Goal: Communication & Community: Answer question/provide support

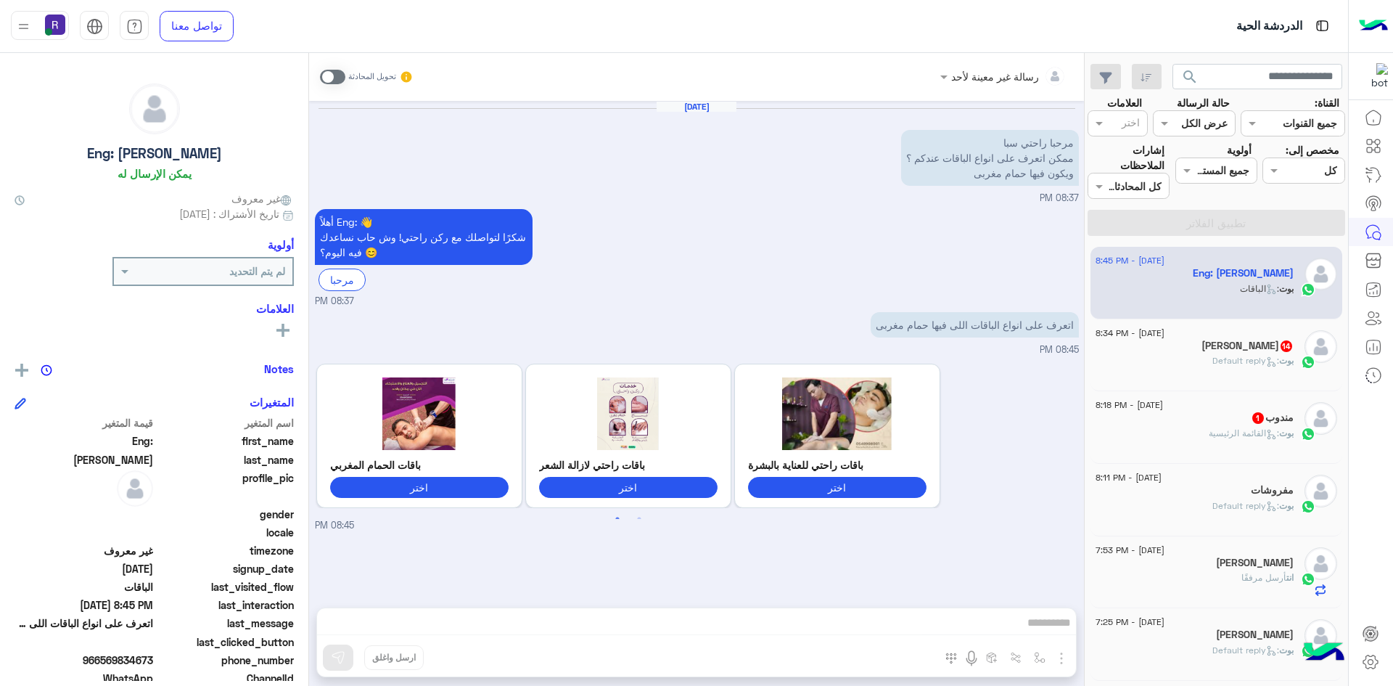
click at [334, 81] on span at bounding box center [332, 77] width 25 height 15
click at [1060, 658] on img "button" at bounding box center [1061, 657] width 17 height 17
click at [1044, 625] on span "الصور" at bounding box center [1033, 626] width 27 height 17
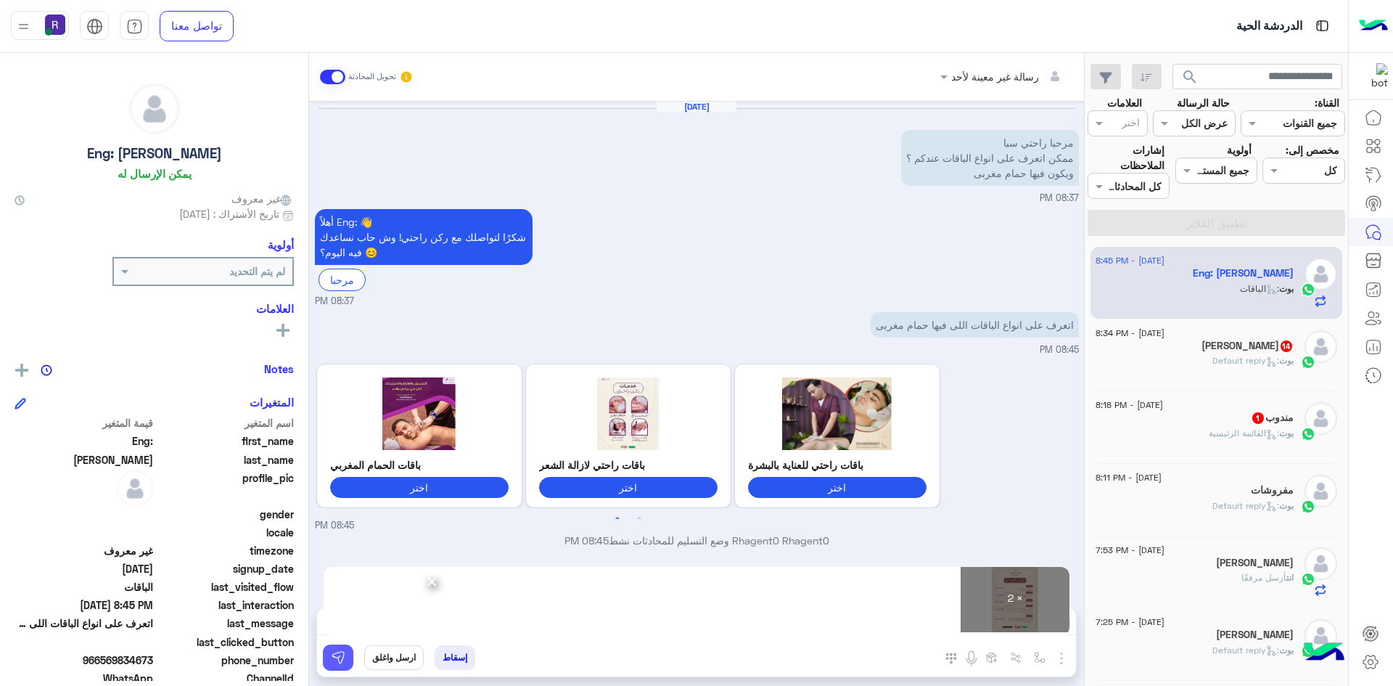
click at [332, 660] on img at bounding box center [338, 657] width 15 height 15
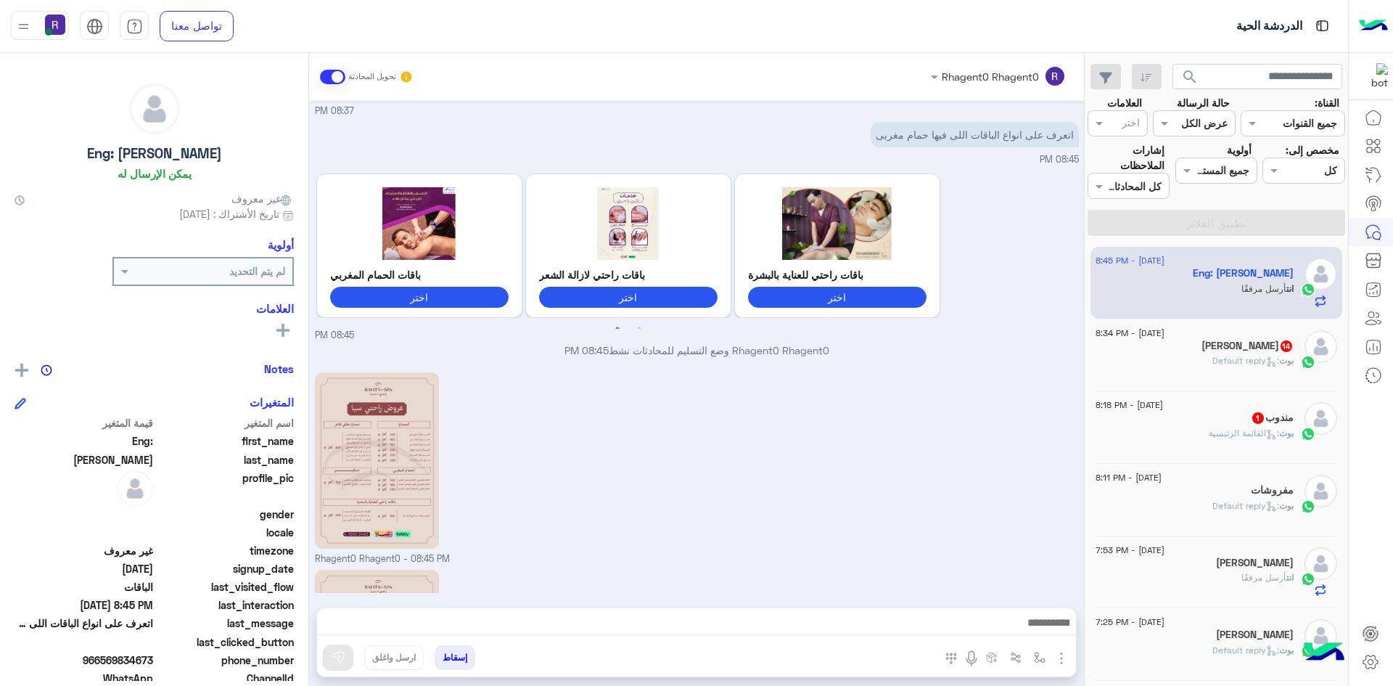
scroll to position [387, 0]
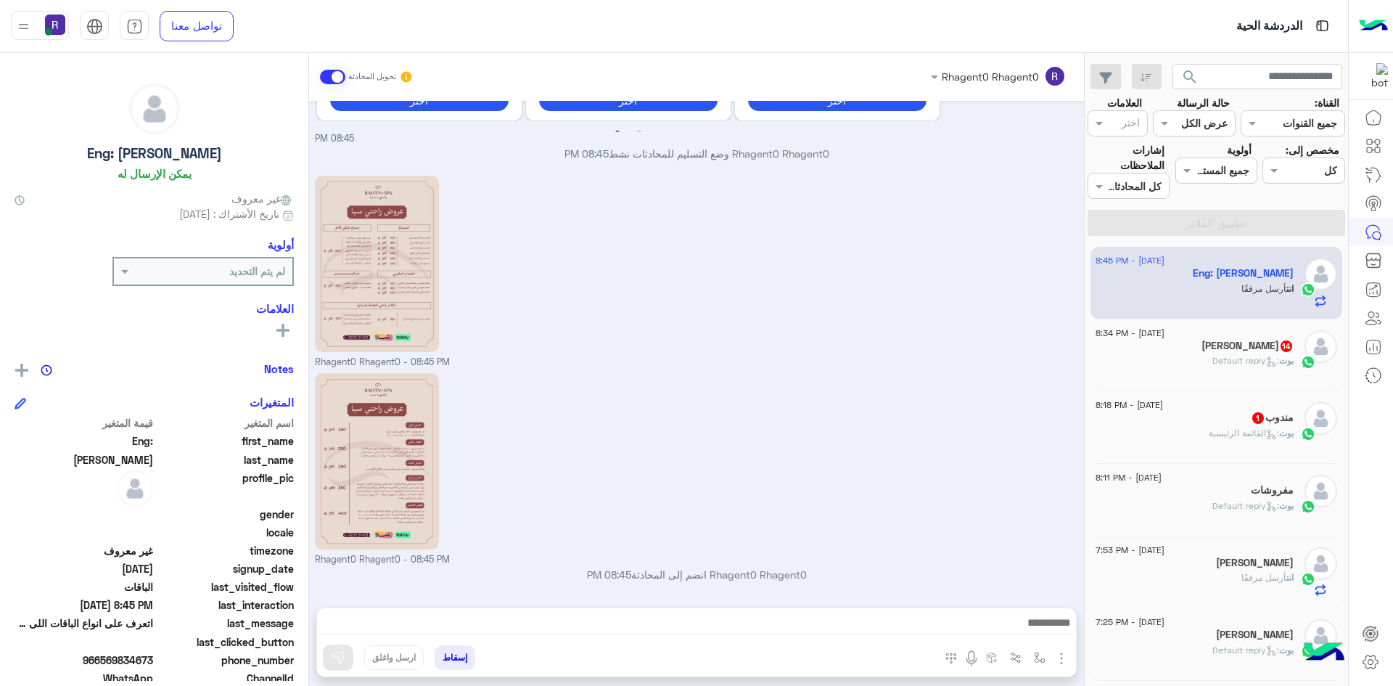
click at [1248, 332] on div "[DATE] - 8:34 PM" at bounding box center [1195, 334] width 198 height 9
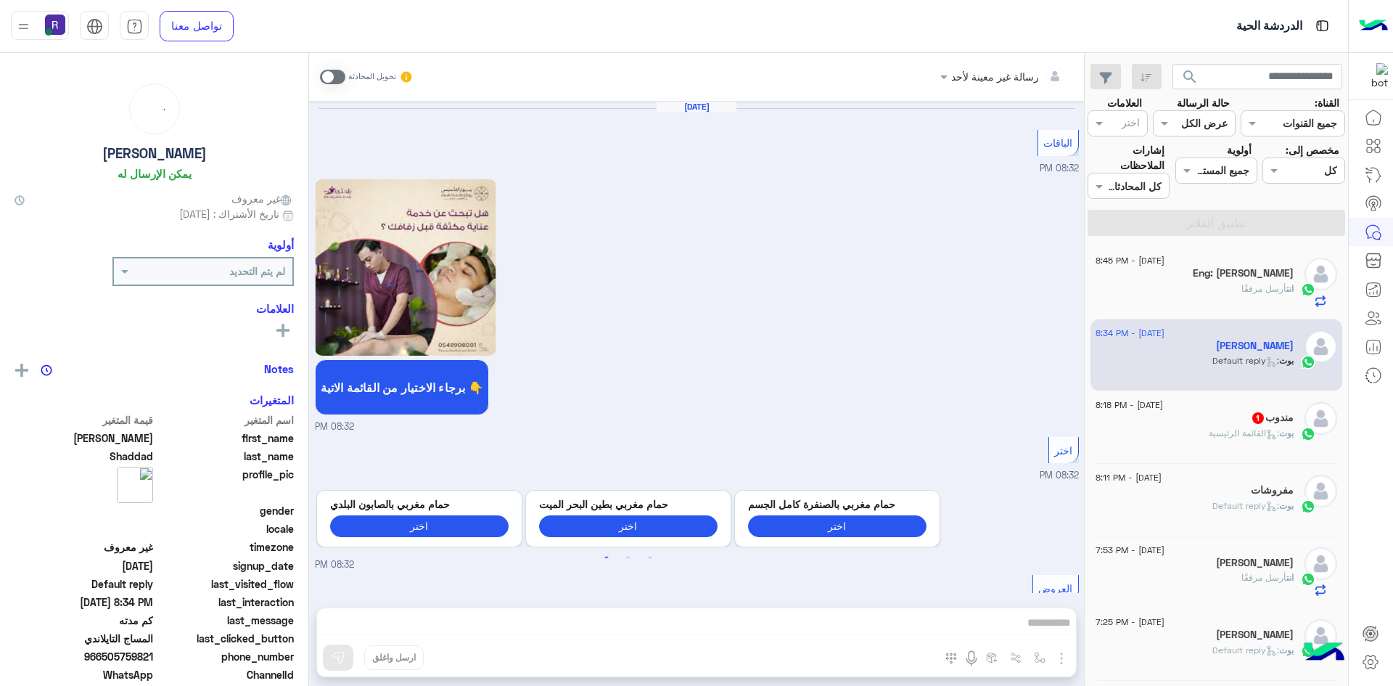
scroll to position [2523, 0]
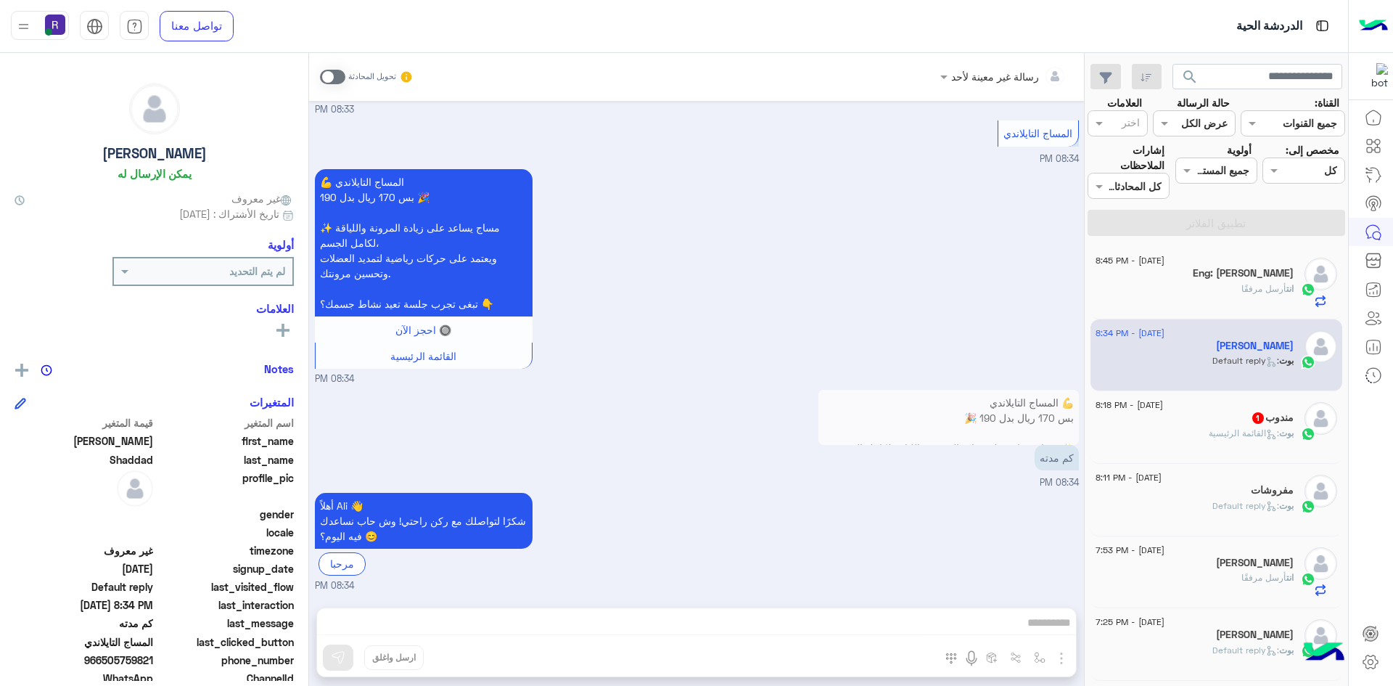
click at [325, 76] on span at bounding box center [332, 77] width 25 height 15
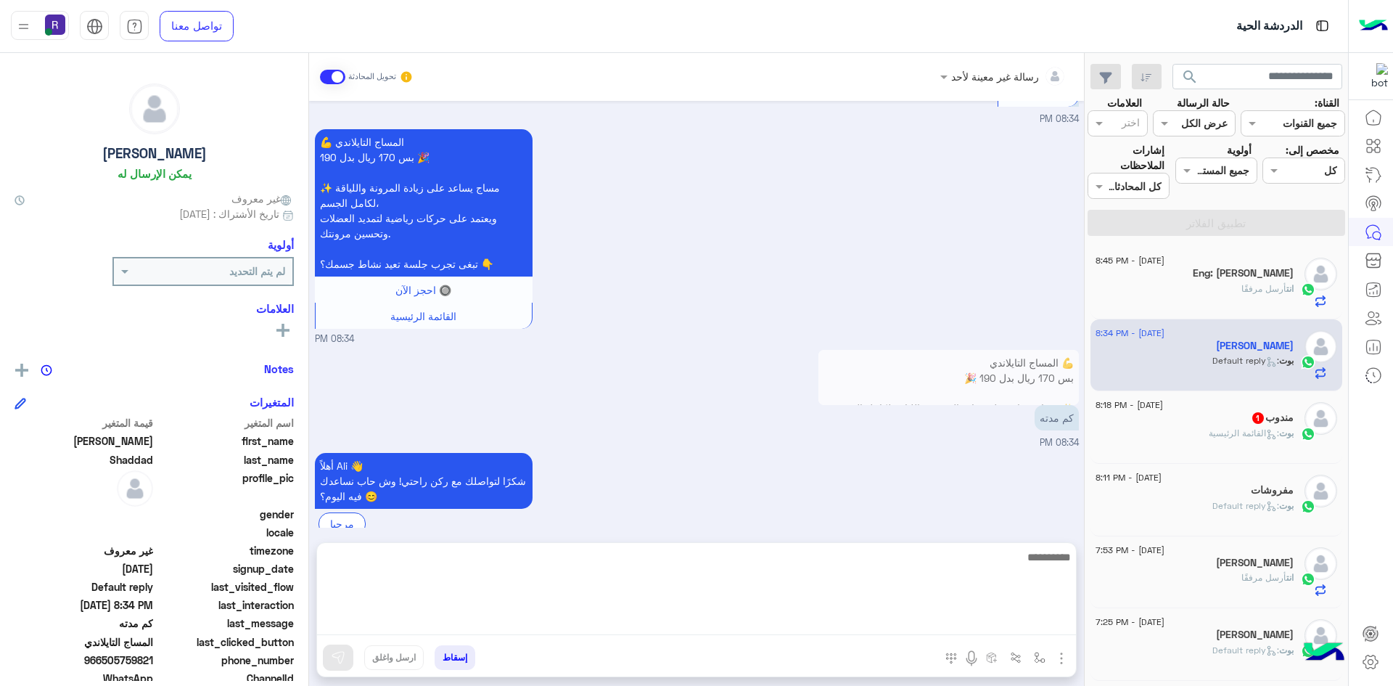
click at [1016, 618] on textarea at bounding box center [696, 591] width 759 height 87
type textarea "**********"
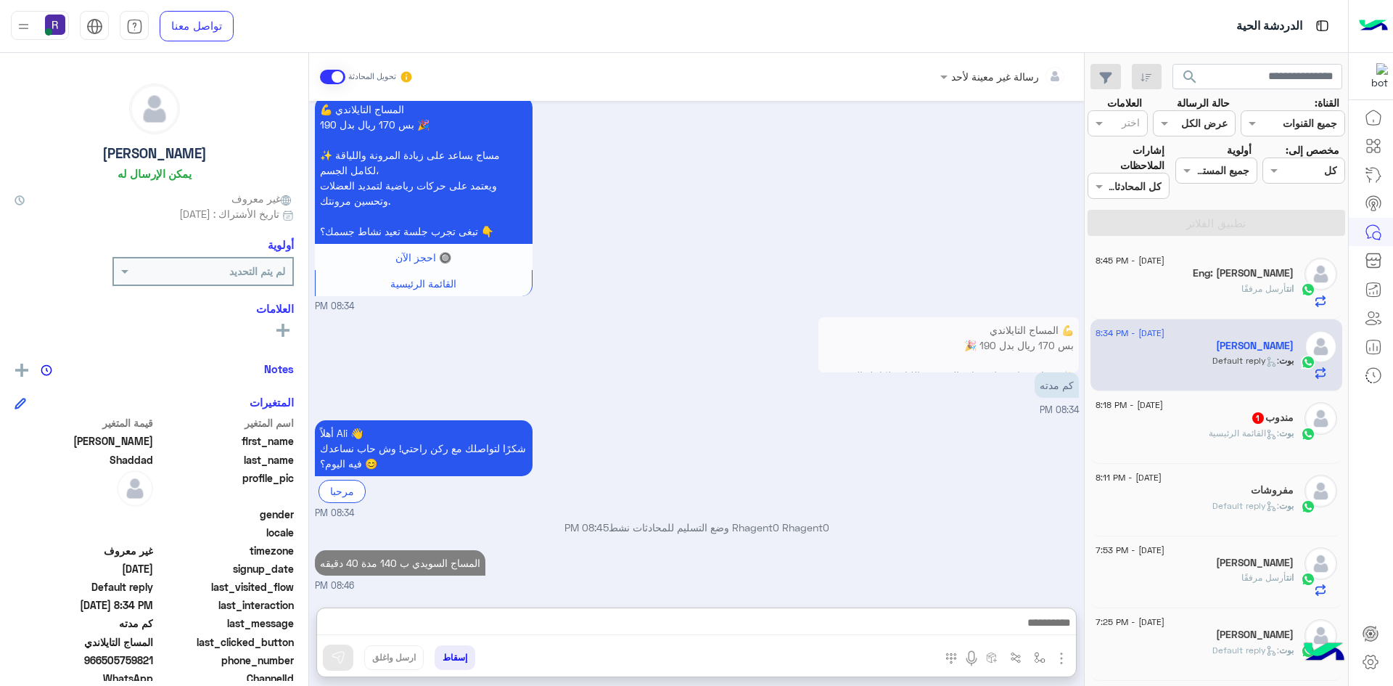
click at [1283, 414] on h5 "مندوب 1" at bounding box center [1272, 417] width 43 height 12
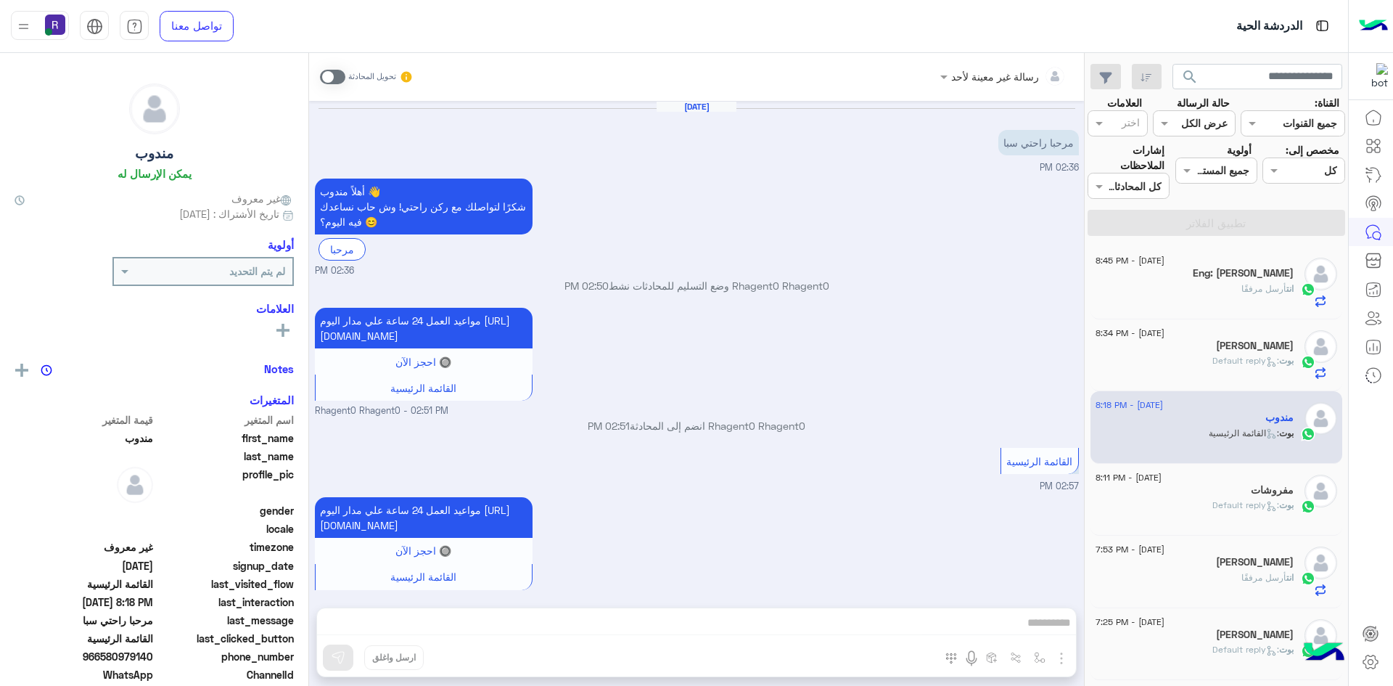
scroll to position [388, 0]
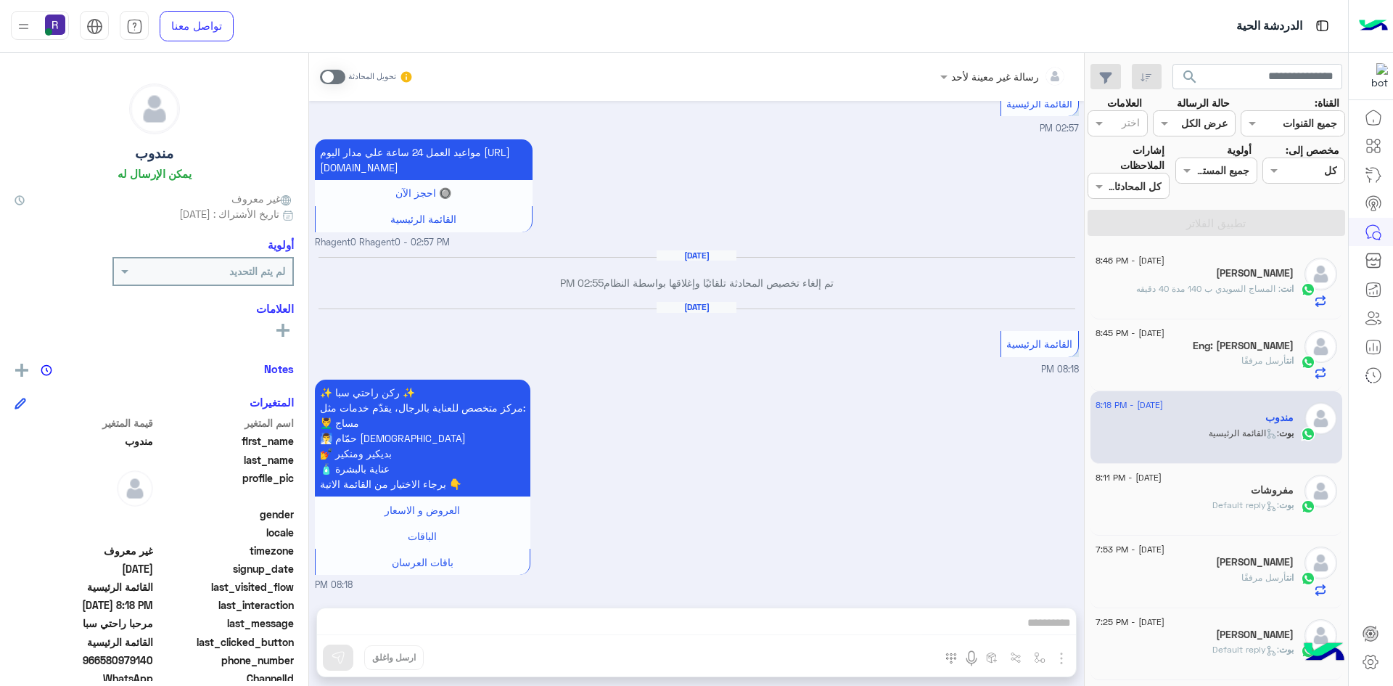
click at [320, 77] on span at bounding box center [332, 77] width 25 height 15
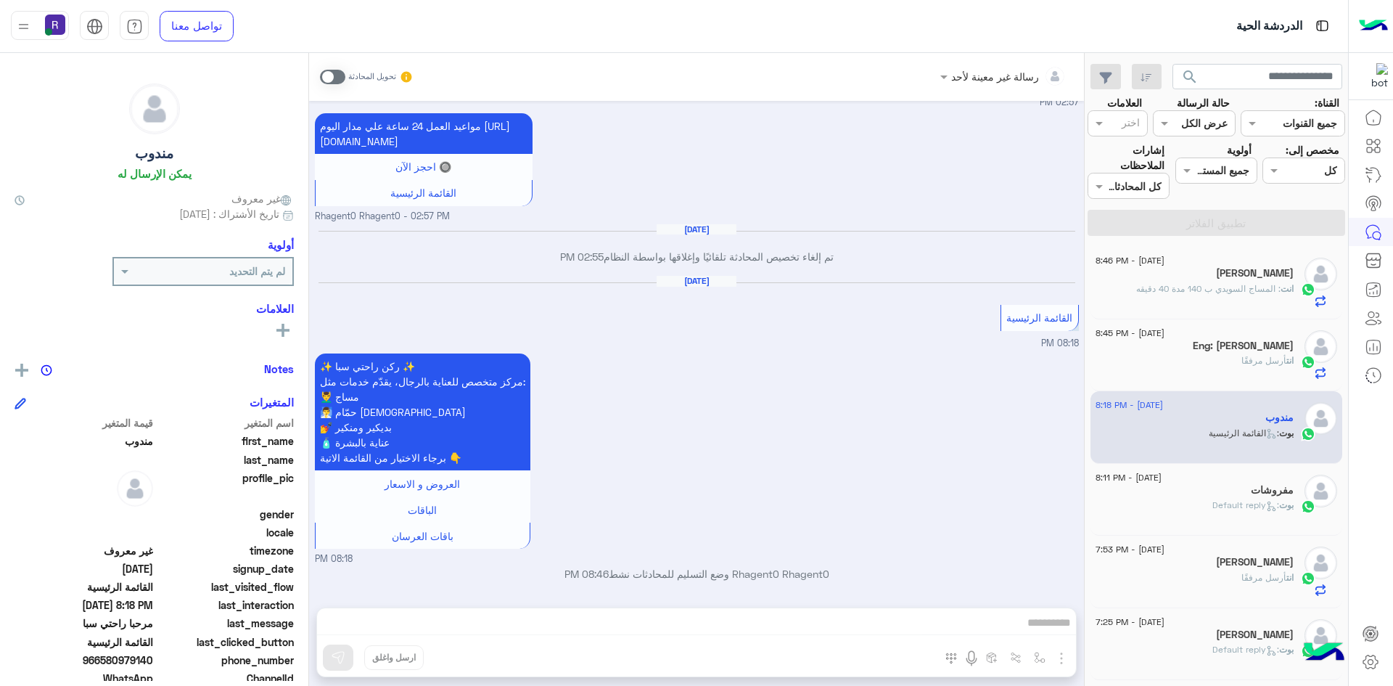
scroll to position [414, 0]
click at [1064, 651] on img "button" at bounding box center [1061, 657] width 17 height 17
click at [1027, 632] on span "الصور" at bounding box center [1033, 626] width 27 height 17
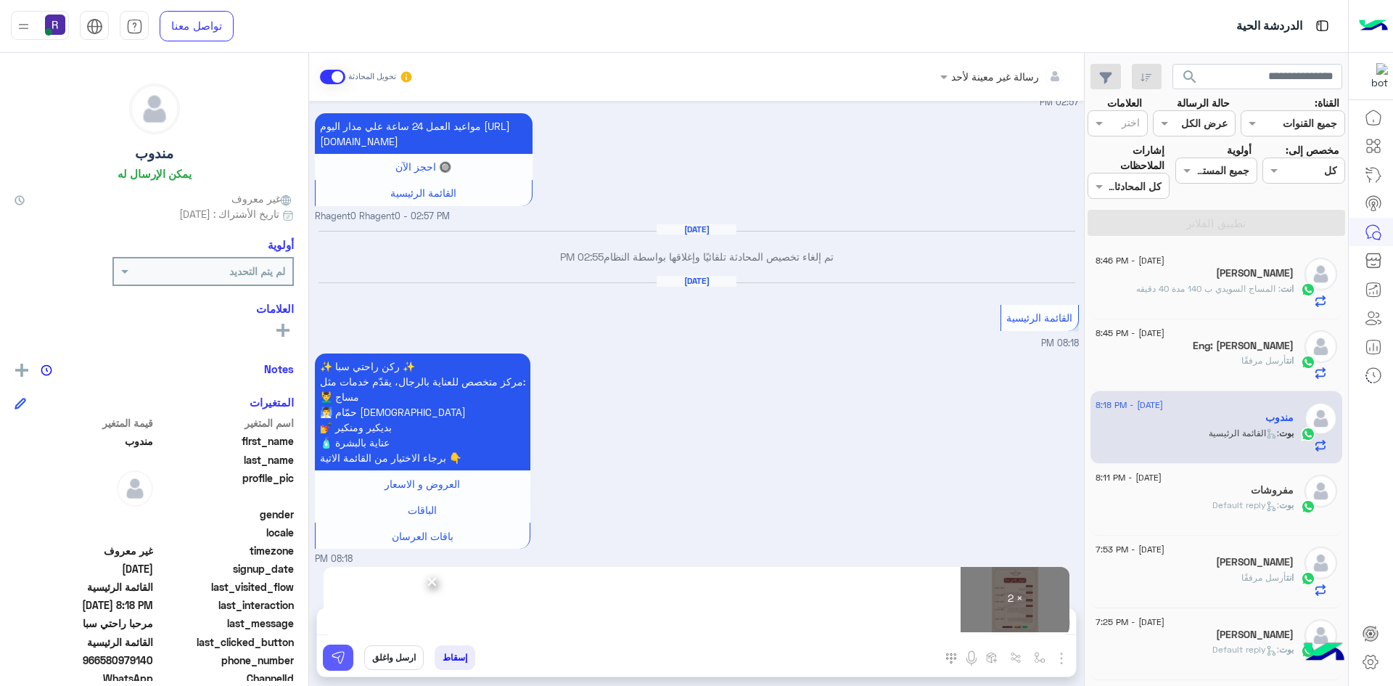
click at [337, 652] on img at bounding box center [338, 657] width 15 height 15
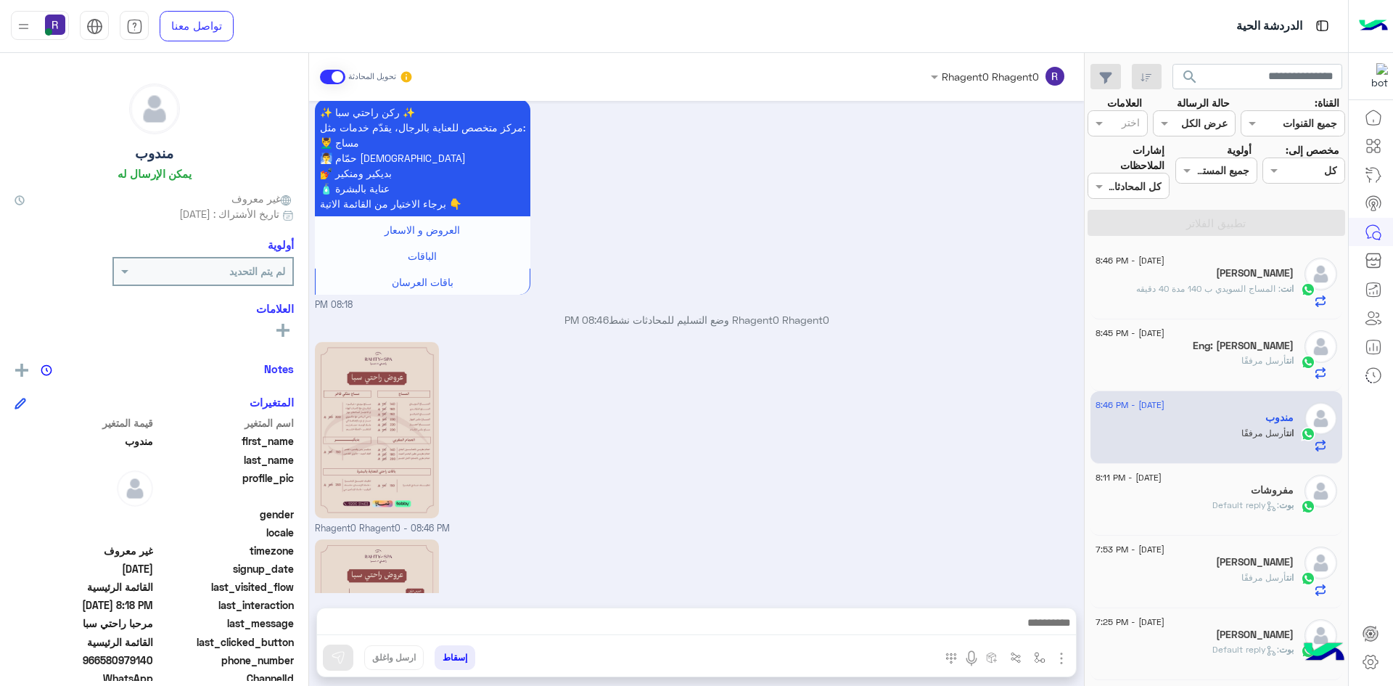
scroll to position [835, 0]
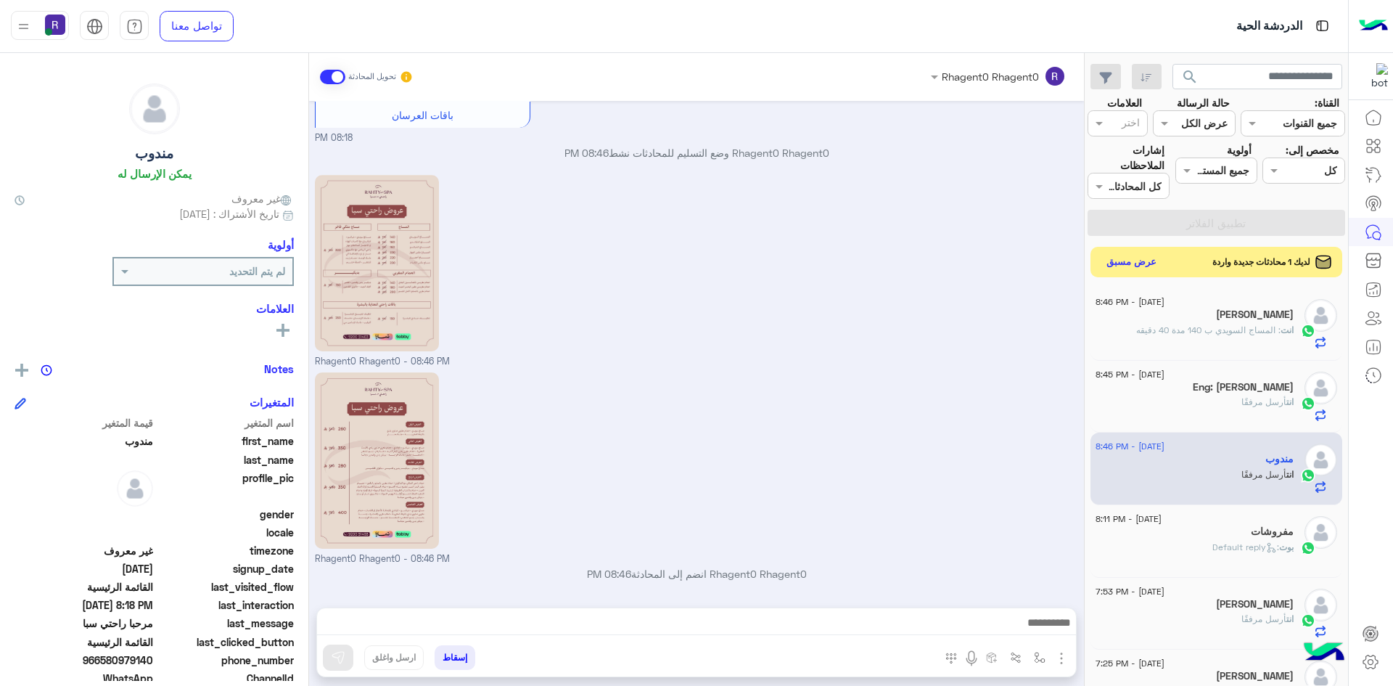
click at [1118, 259] on button "عرض مسبق" at bounding box center [1131, 262] width 61 height 20
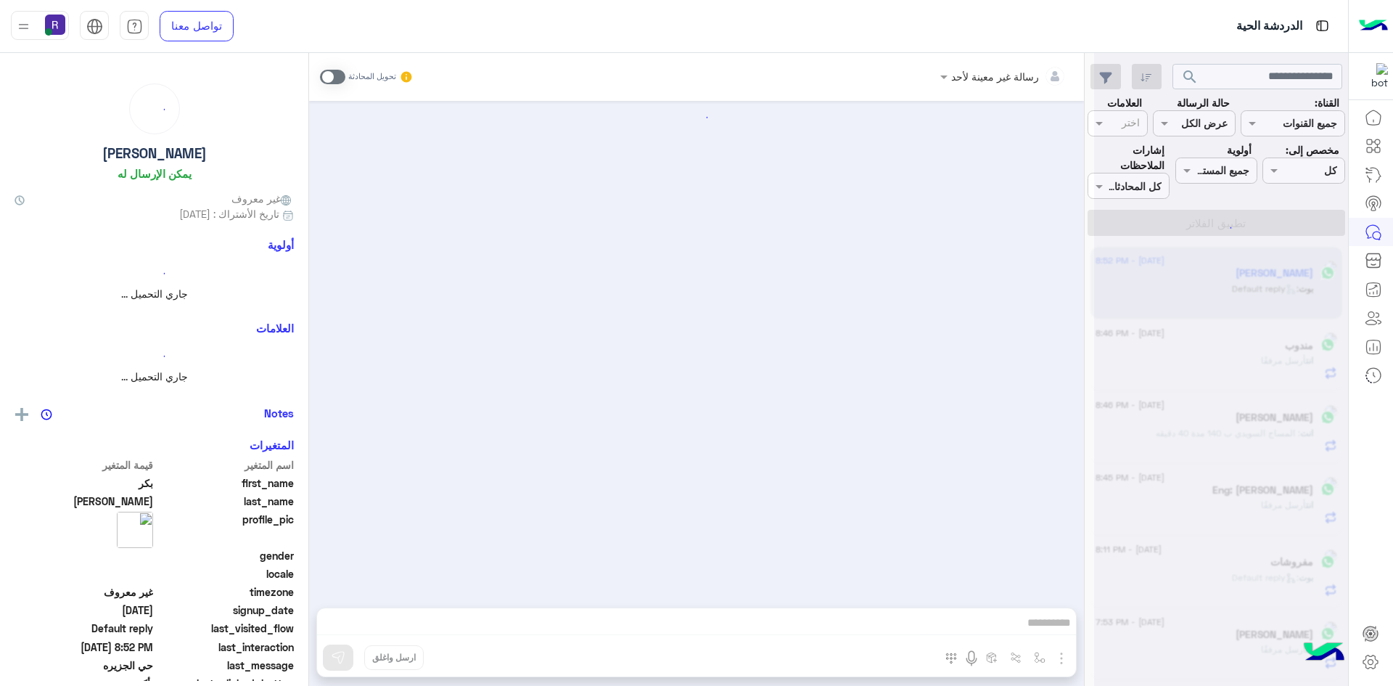
scroll to position [1098, 0]
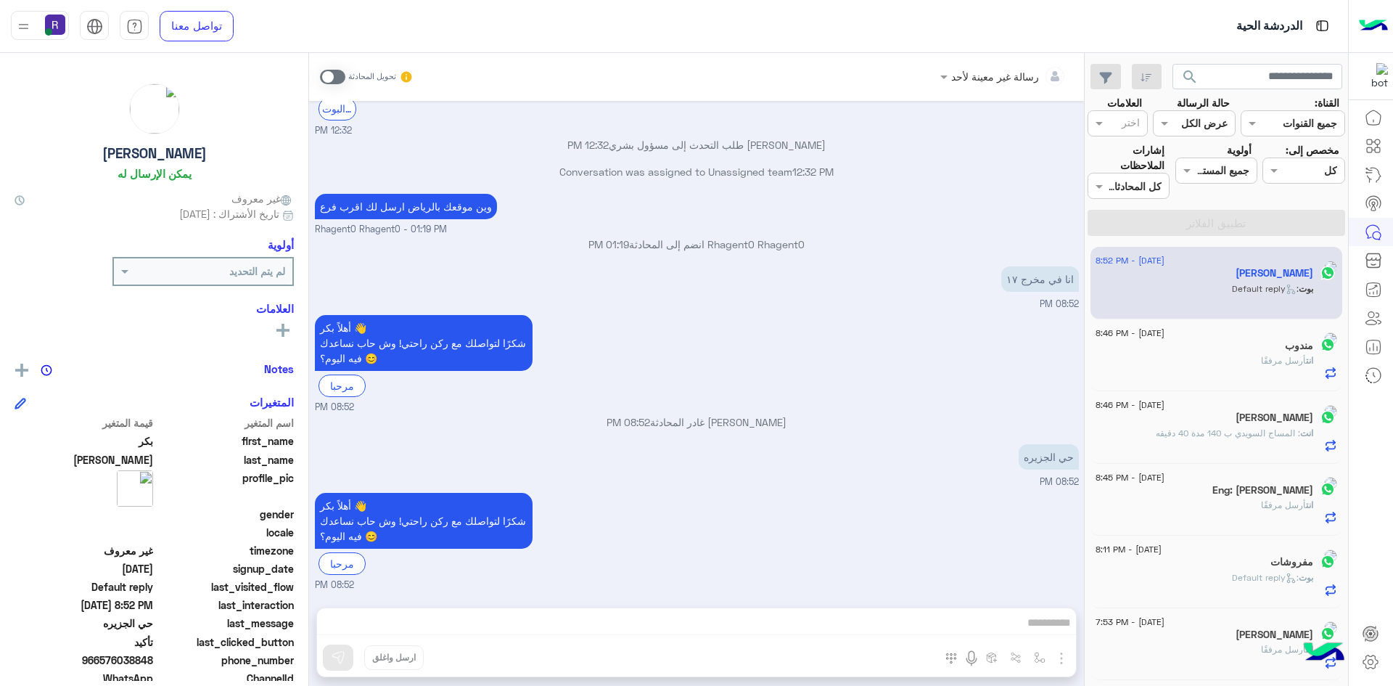
click at [326, 80] on span at bounding box center [332, 77] width 25 height 15
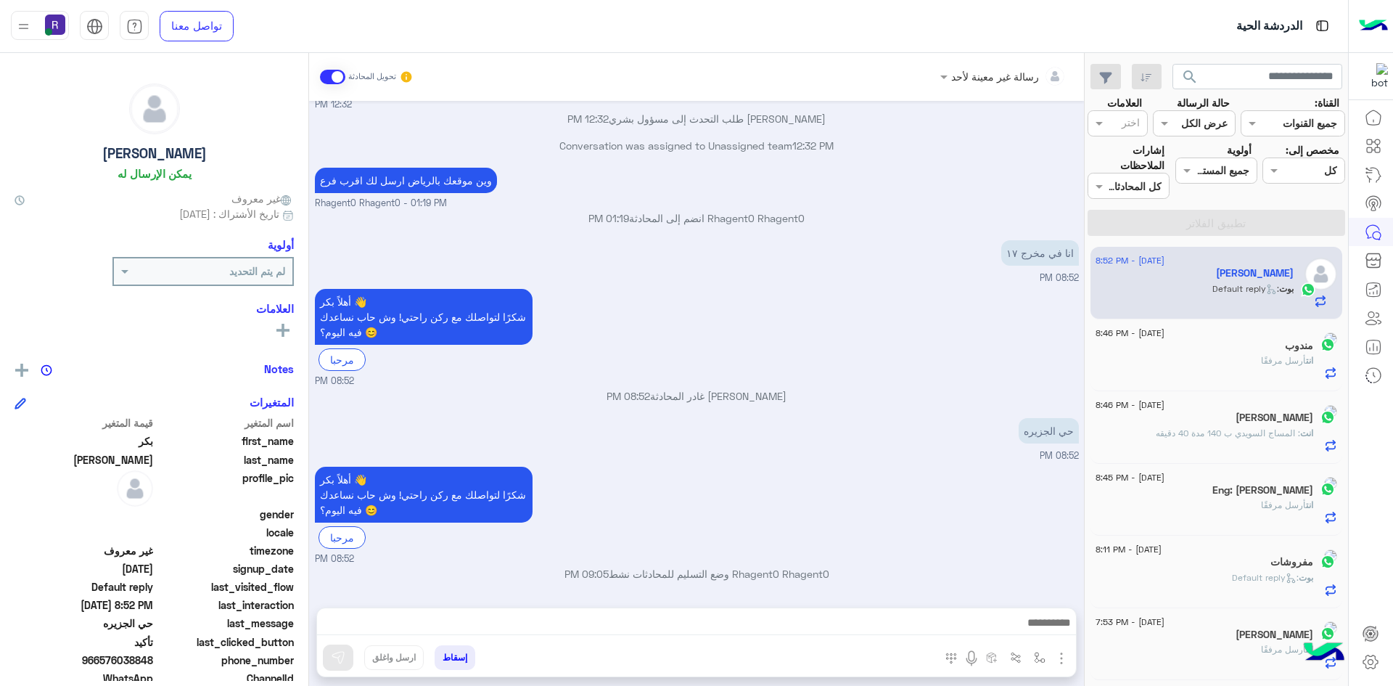
click at [1059, 647] on button "button" at bounding box center [1061, 657] width 19 height 20
click at [994, 630] on li "الصور" at bounding box center [1016, 626] width 107 height 29
click at [1059, 662] on img "button" at bounding box center [1061, 657] width 17 height 17
click at [1041, 626] on span "الصور" at bounding box center [1033, 626] width 27 height 17
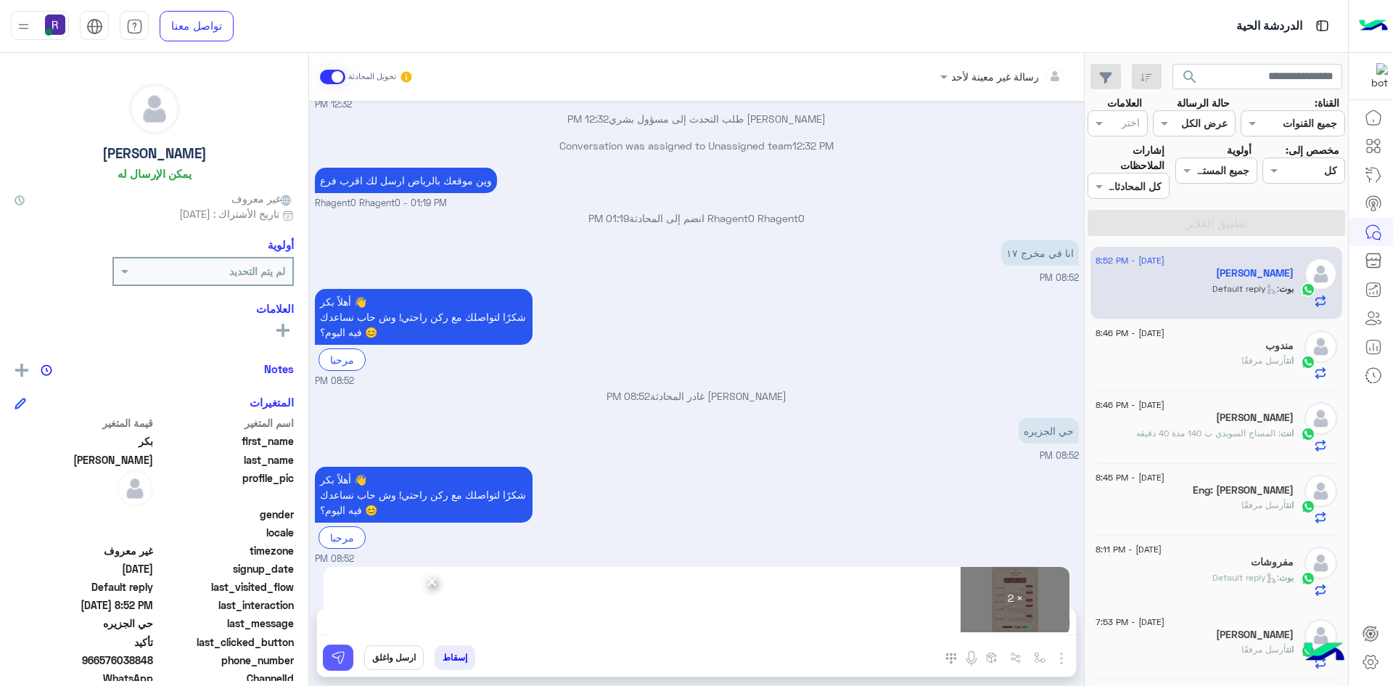
click at [332, 664] on img at bounding box center [338, 657] width 15 height 15
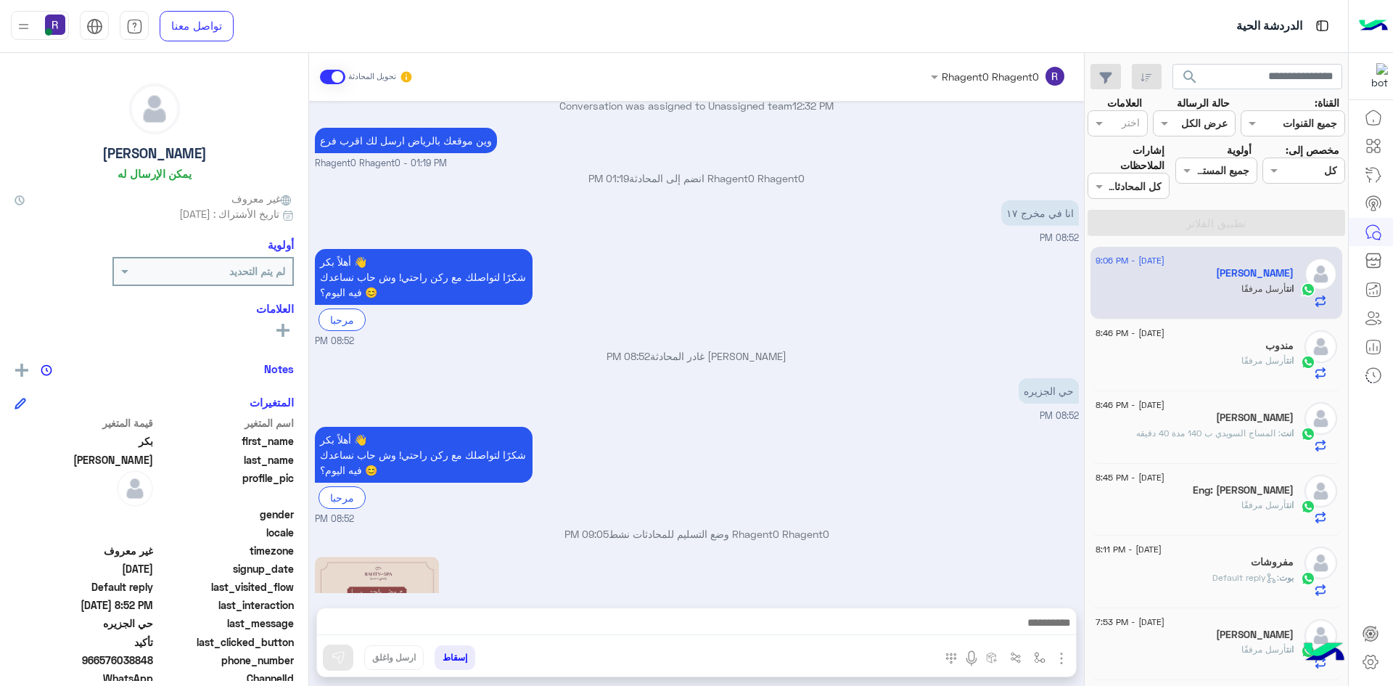
scroll to position [1348, 0]
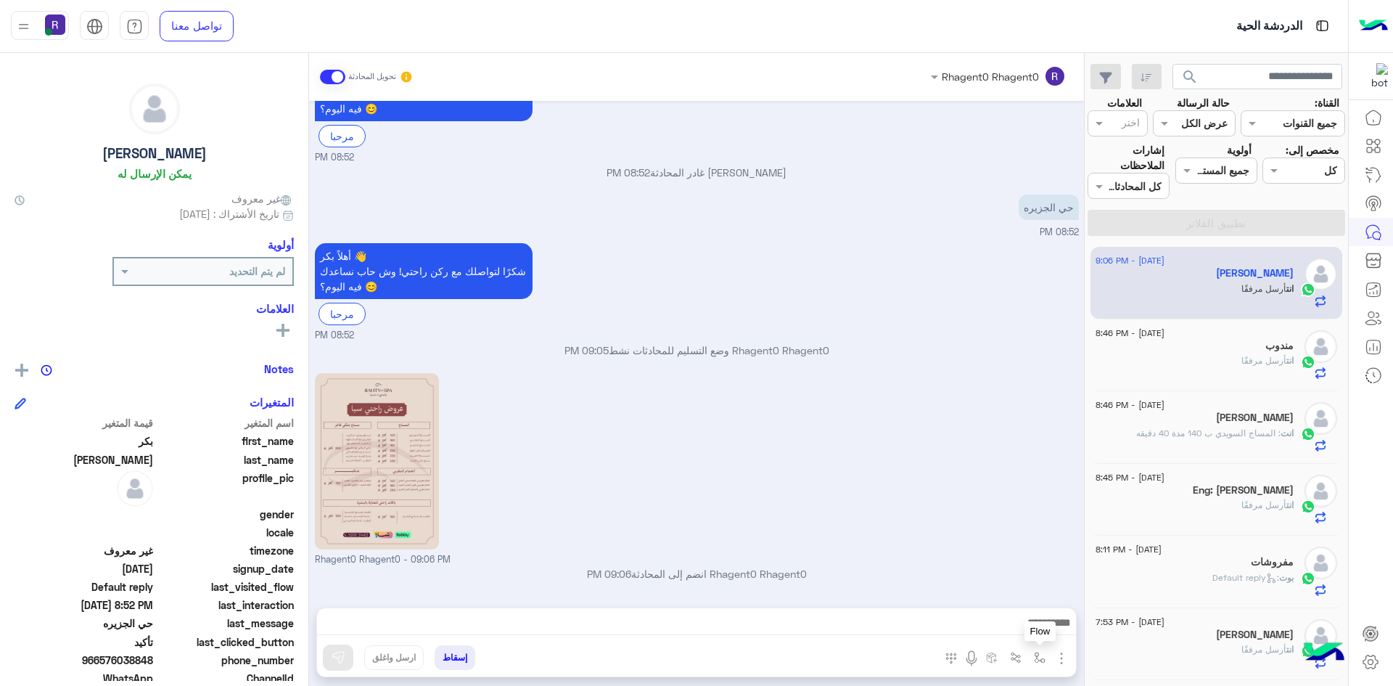
click at [1038, 655] on img "button" at bounding box center [1040, 658] width 12 height 12
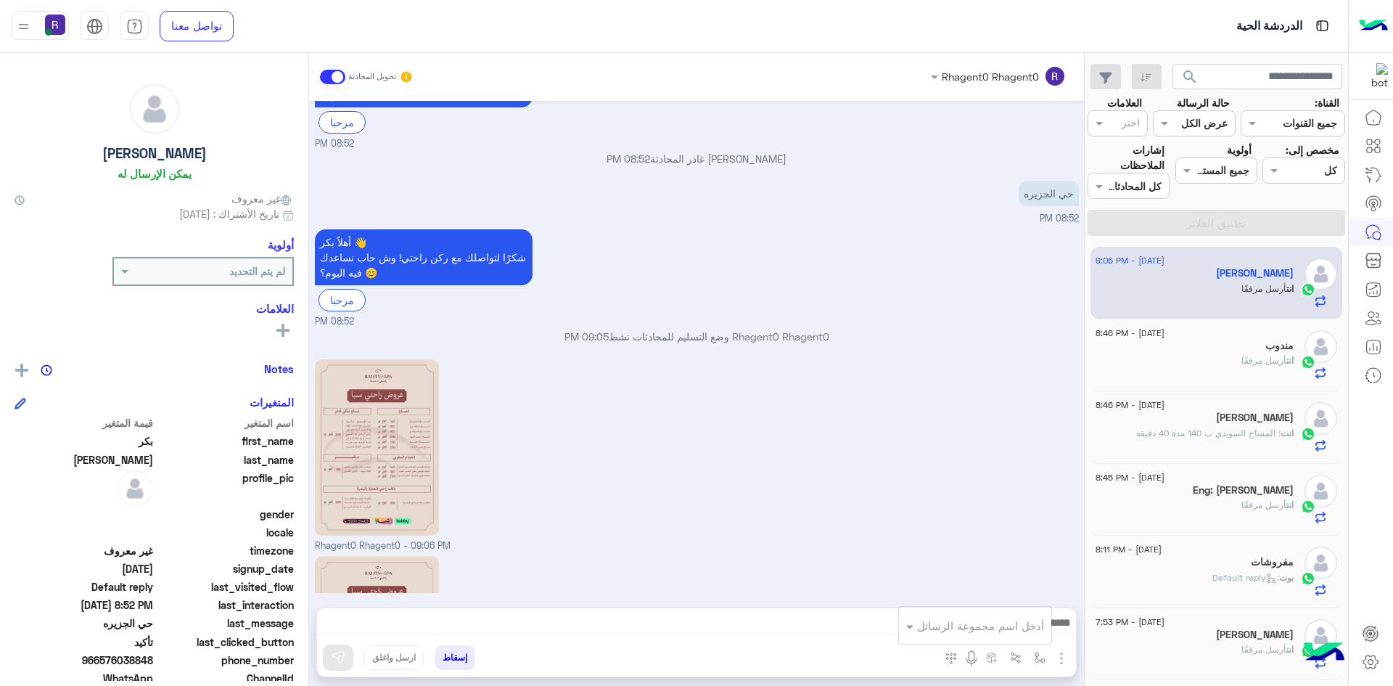
scroll to position [1545, 0]
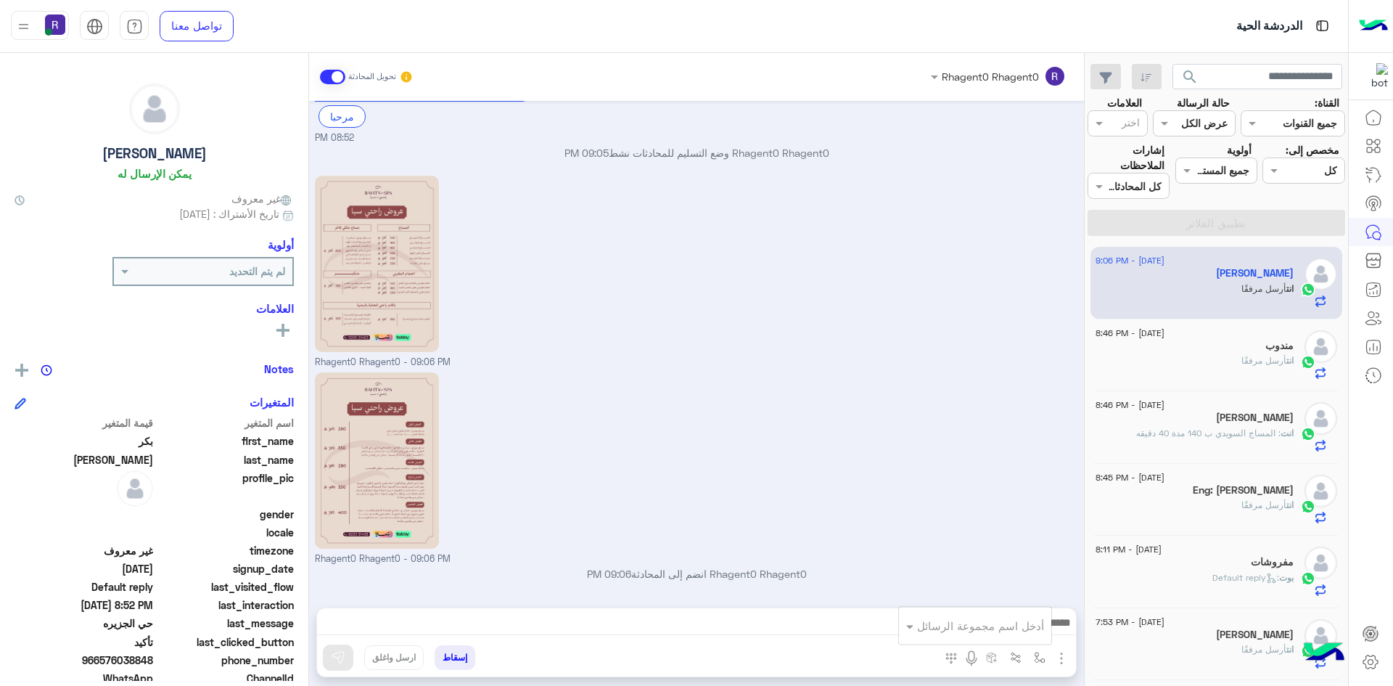
click at [1032, 635] on div "أدخل اسم مجموعة الرسائل" at bounding box center [975, 625] width 152 height 26
type input "*****"
click at [1019, 597] on span "الجنادرية" at bounding box center [1024, 599] width 40 height 13
type textarea "*********"
click at [342, 648] on button at bounding box center [338, 657] width 30 height 26
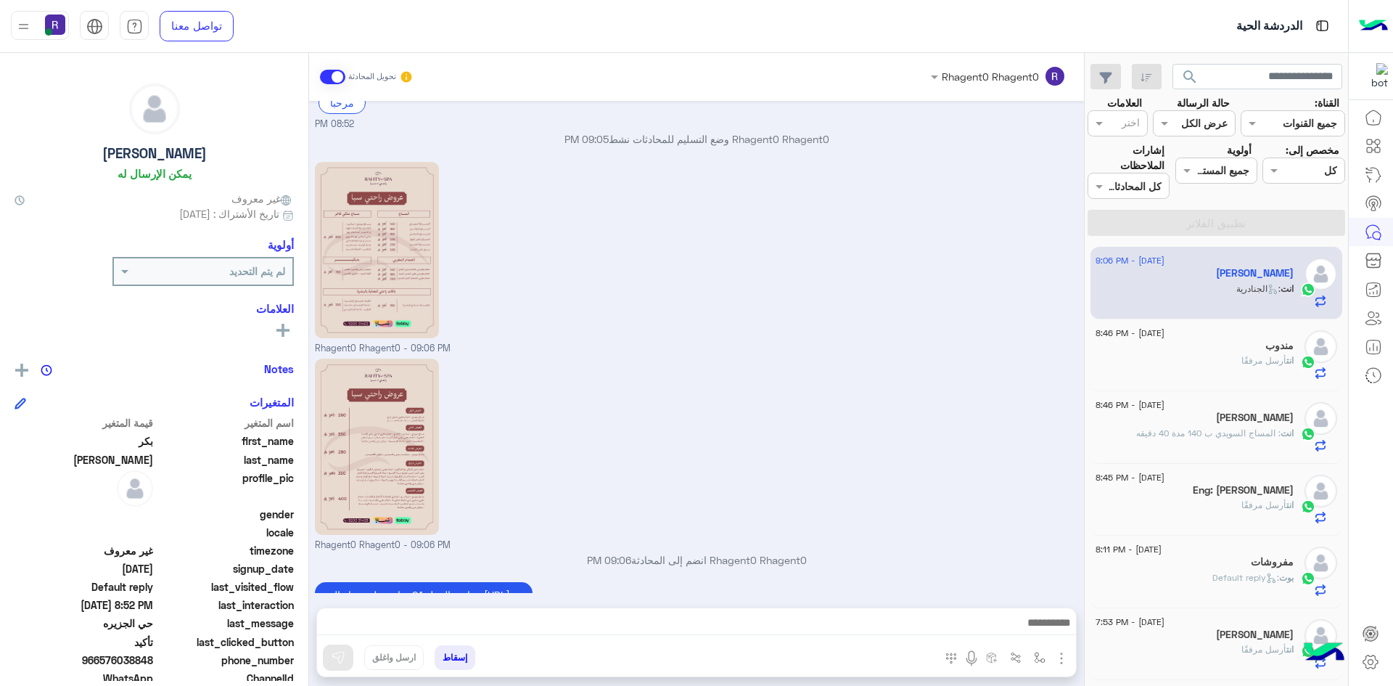
scroll to position [1675, 0]
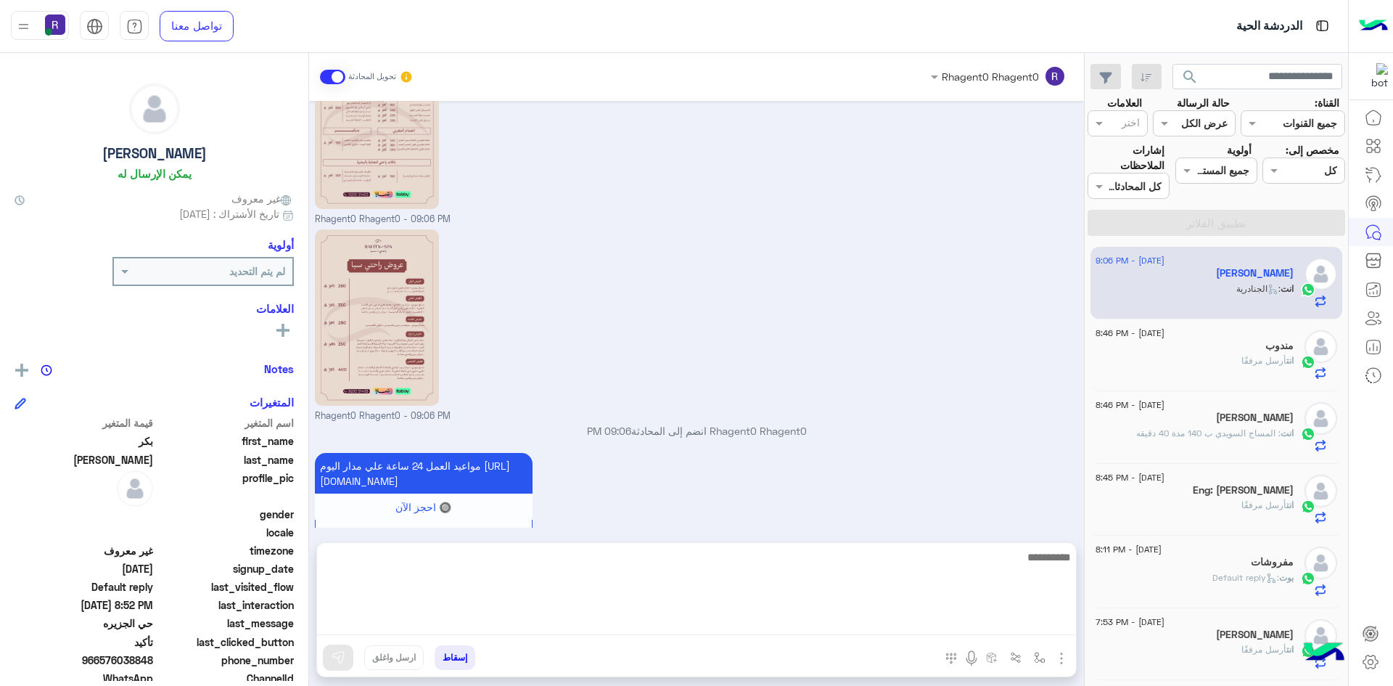
click at [840, 628] on textarea at bounding box center [696, 591] width 759 height 87
type textarea "**********"
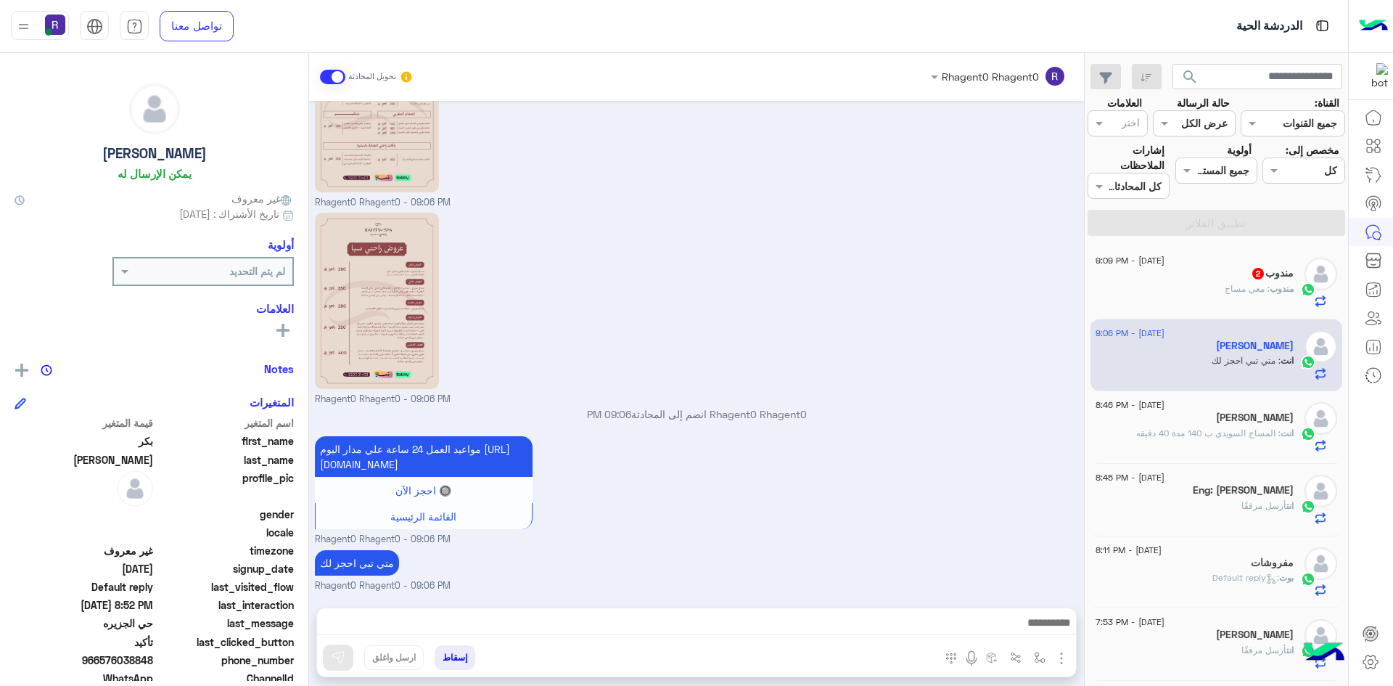
click at [1246, 302] on div "مندوب : [PERSON_NAME]" at bounding box center [1195, 294] width 198 height 25
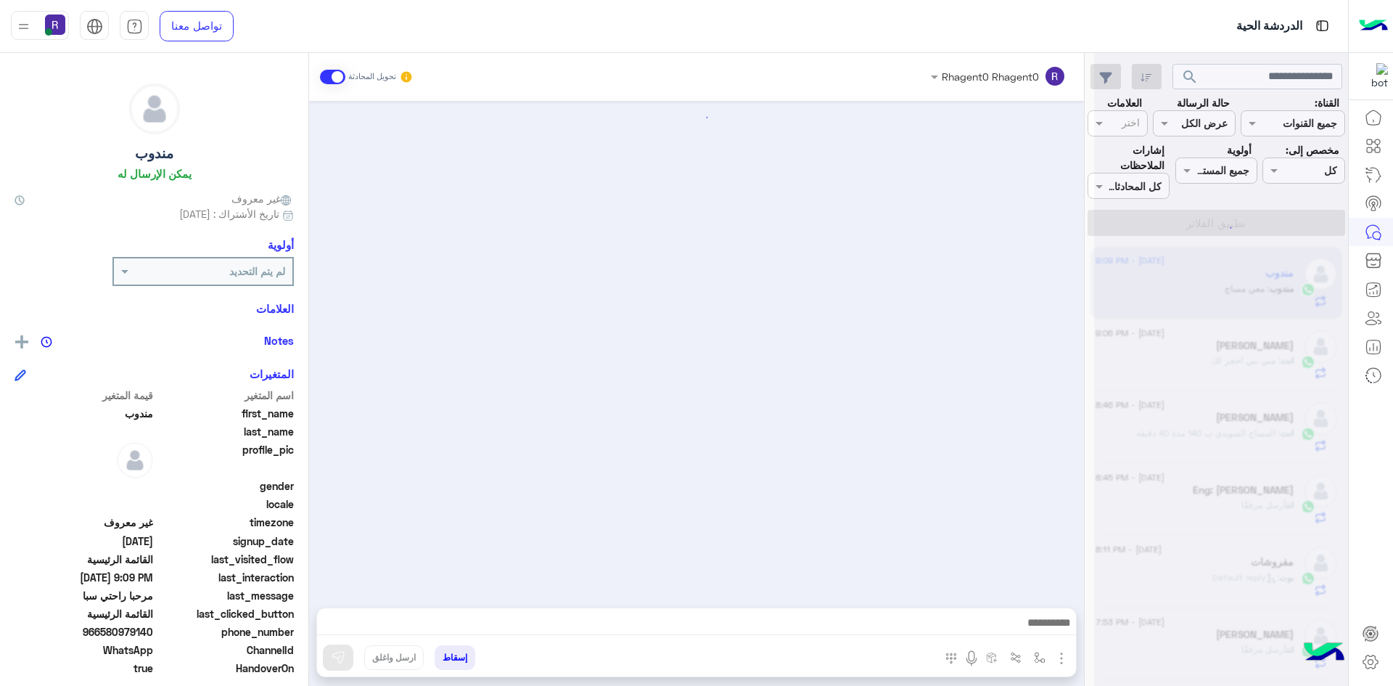
scroll to position [932, 0]
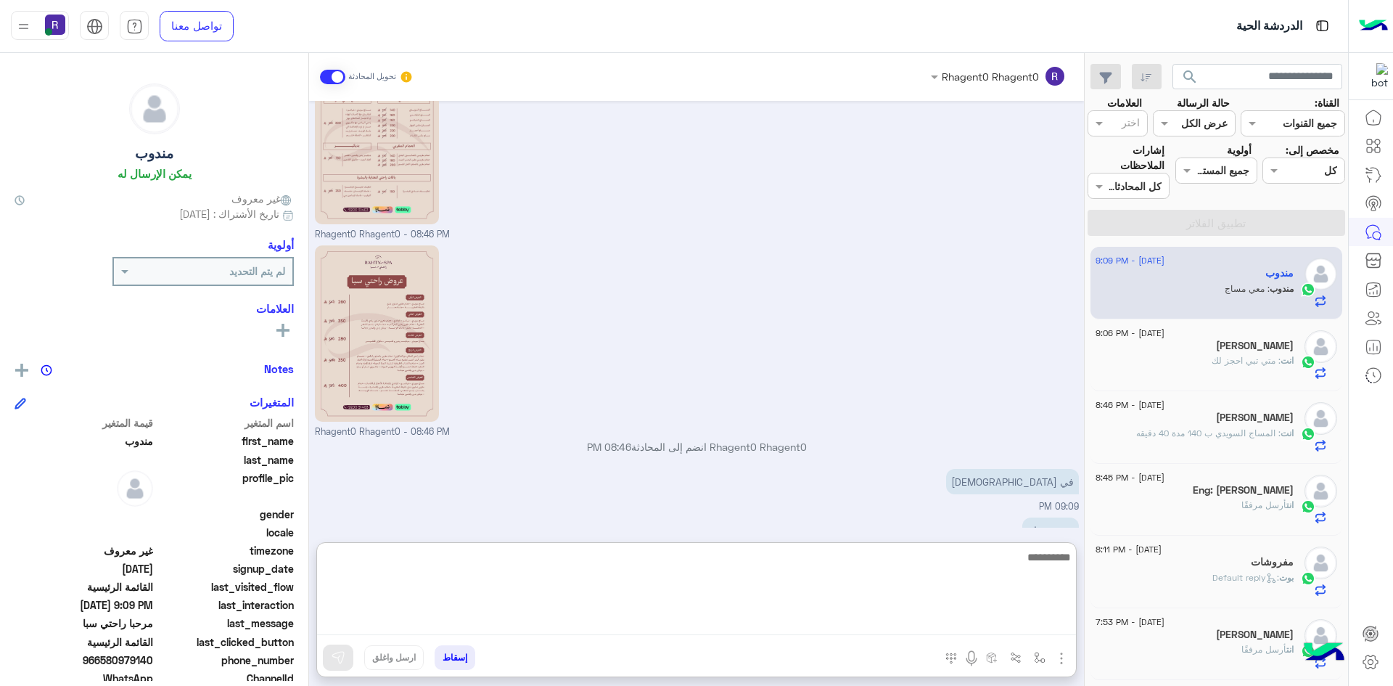
click at [1048, 623] on textarea at bounding box center [696, 591] width 759 height 87
type textarea "**********"
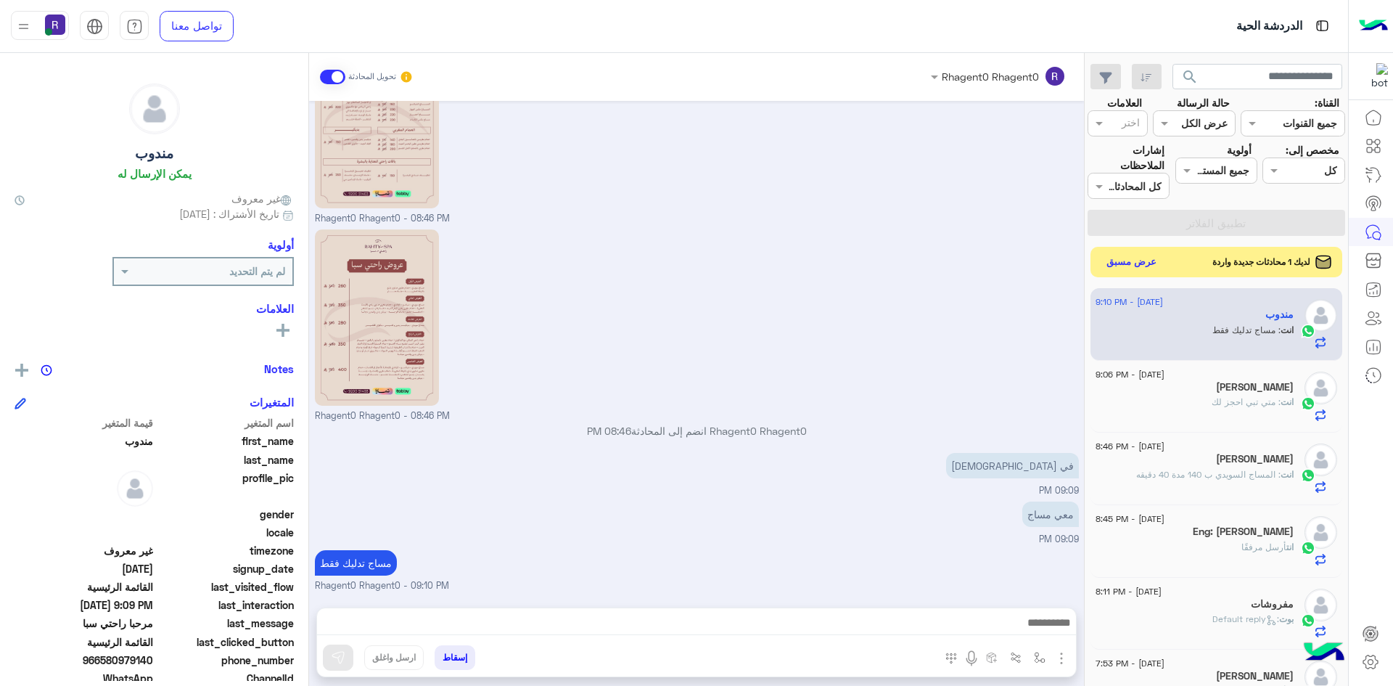
click at [1130, 255] on button "عرض مسبق" at bounding box center [1131, 262] width 61 height 20
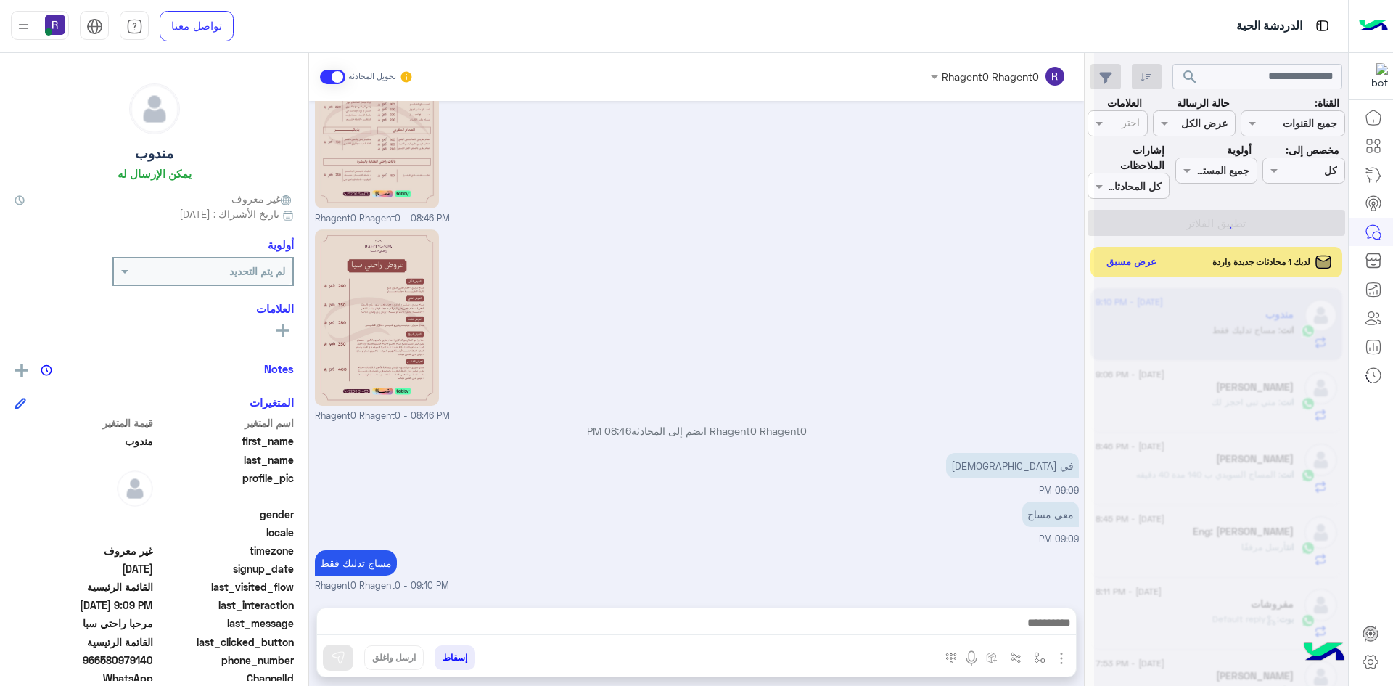
scroll to position [978, 0]
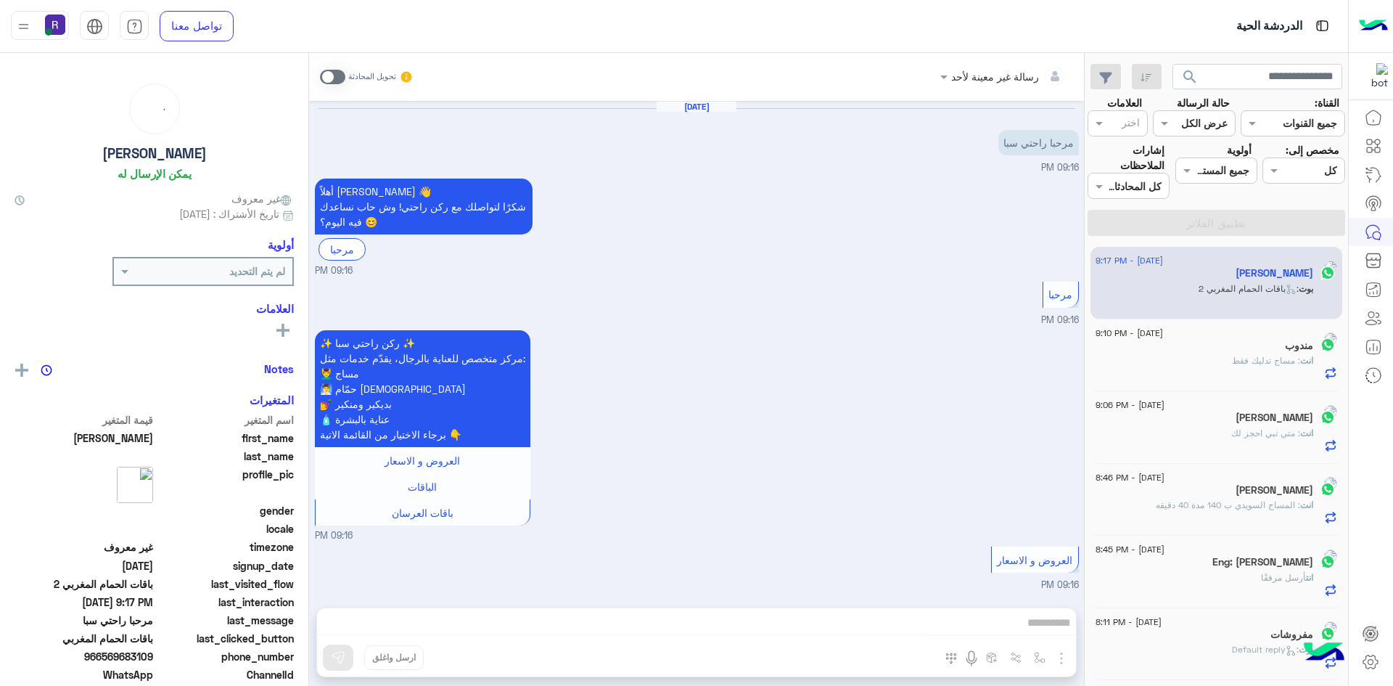
scroll to position [1360, 0]
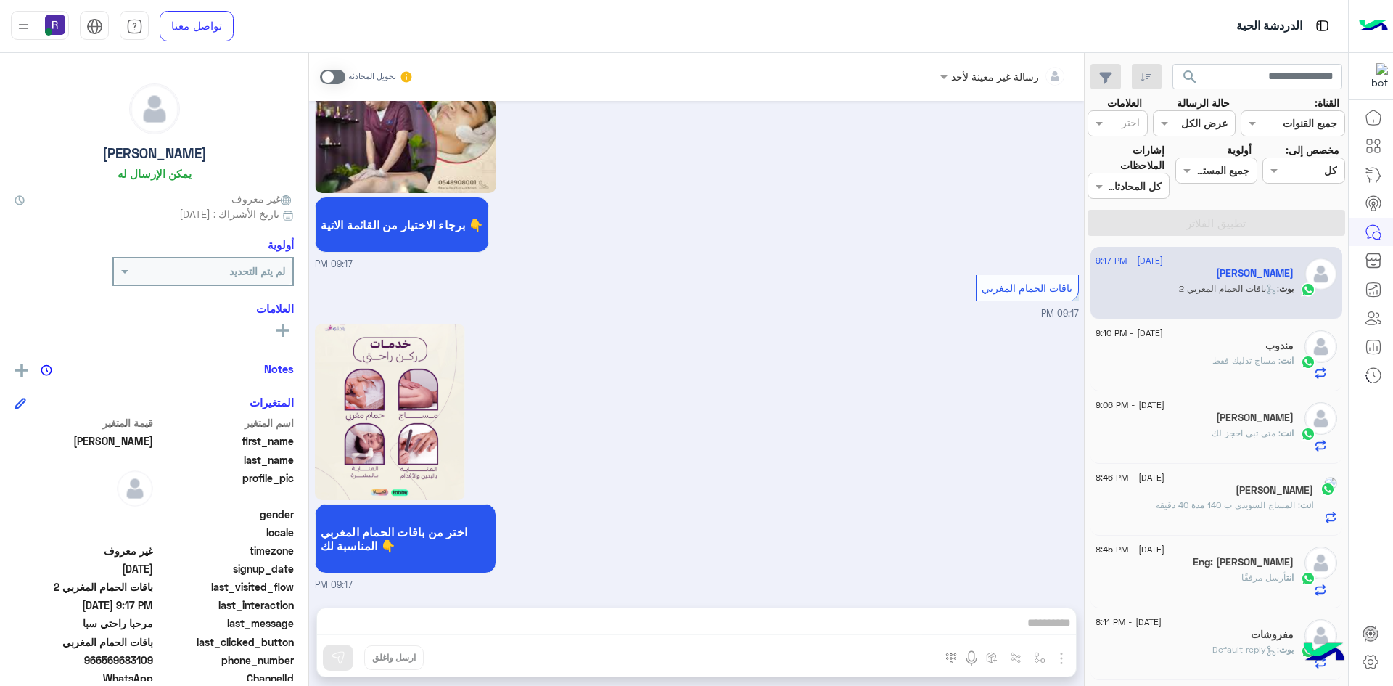
click at [336, 73] on span at bounding box center [332, 77] width 25 height 15
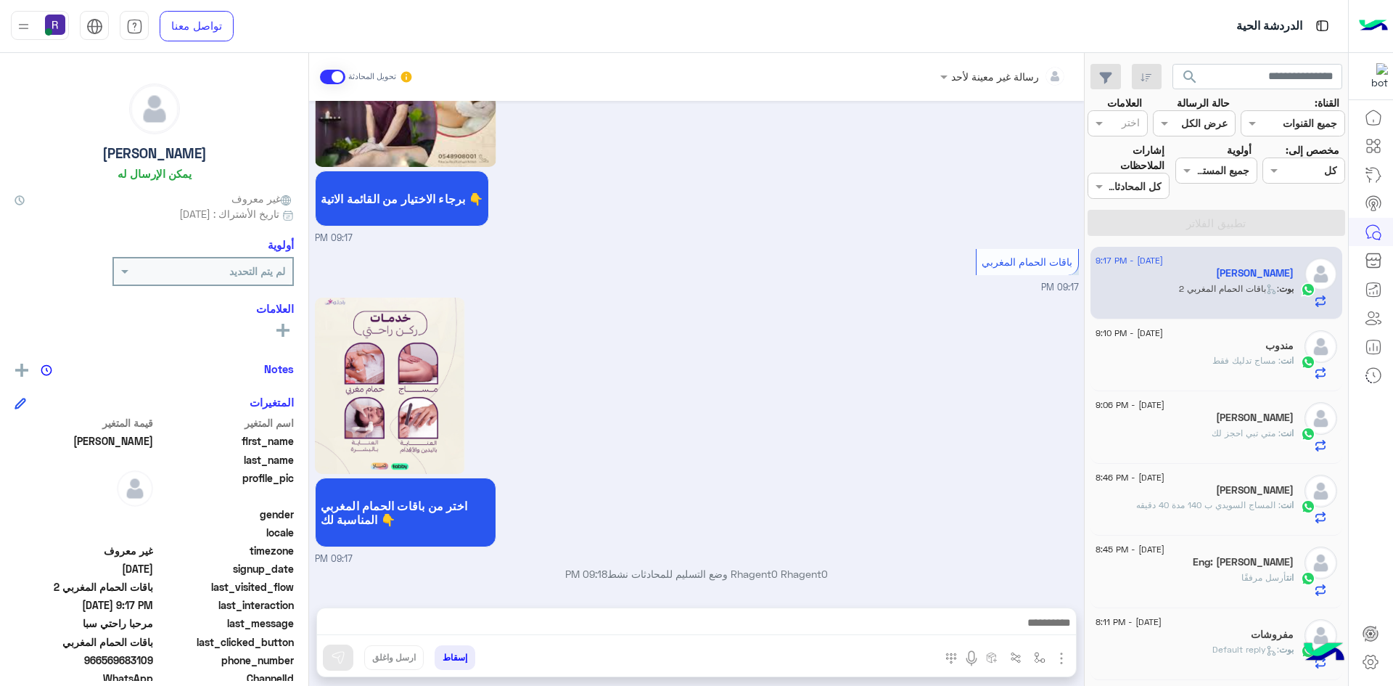
click at [1061, 658] on img "button" at bounding box center [1061, 657] width 17 height 17
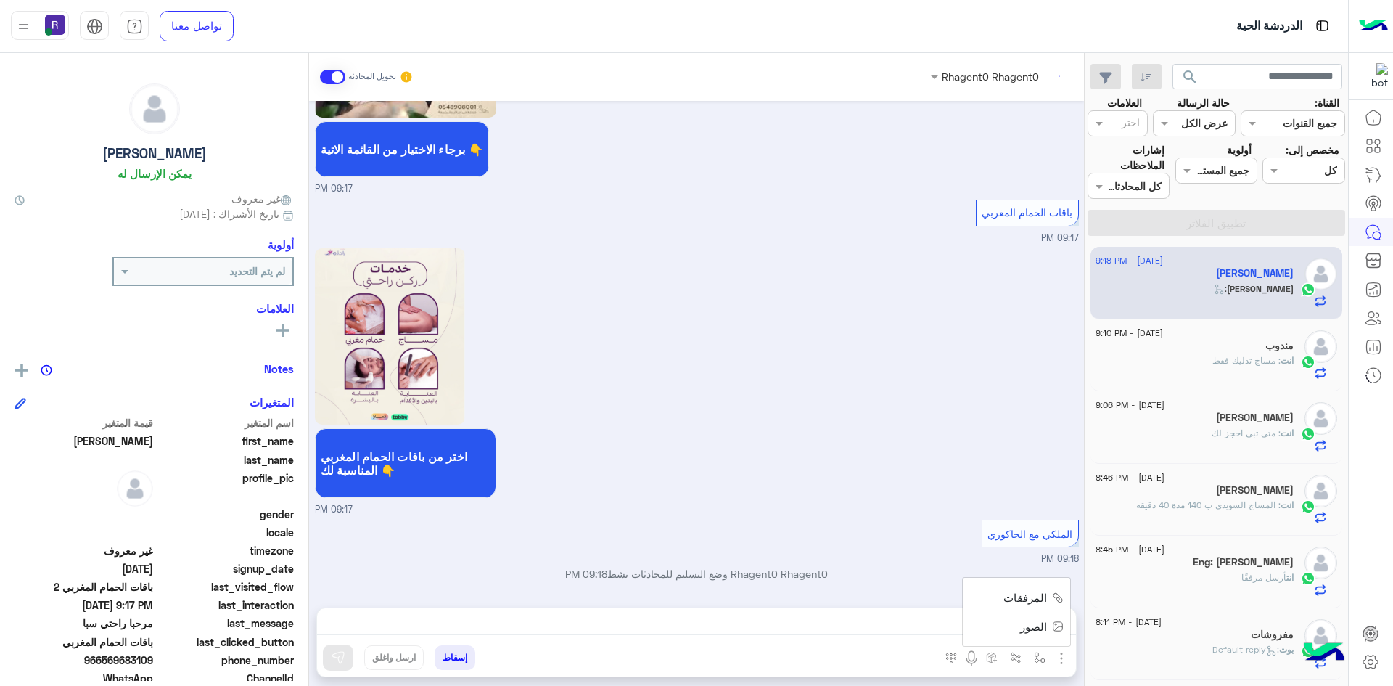
click at [1041, 622] on span "الصور" at bounding box center [1033, 626] width 27 height 17
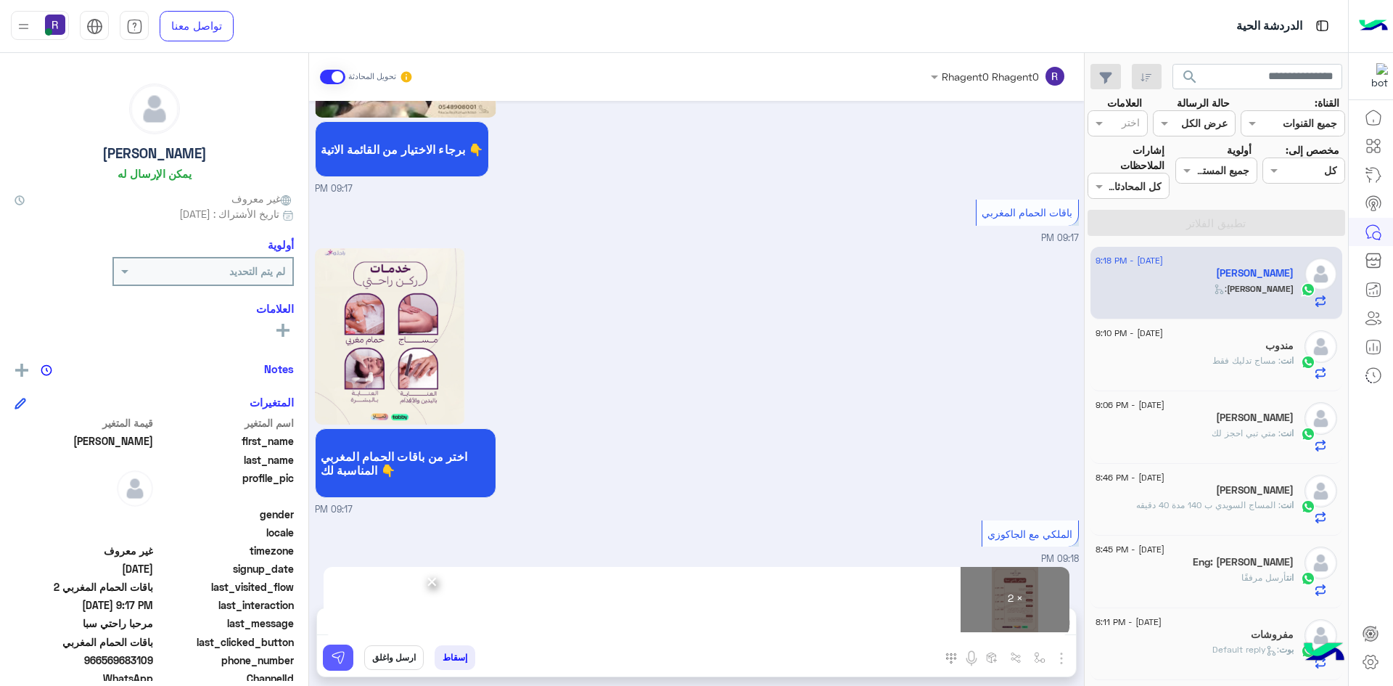
click at [334, 660] on img at bounding box center [338, 657] width 15 height 15
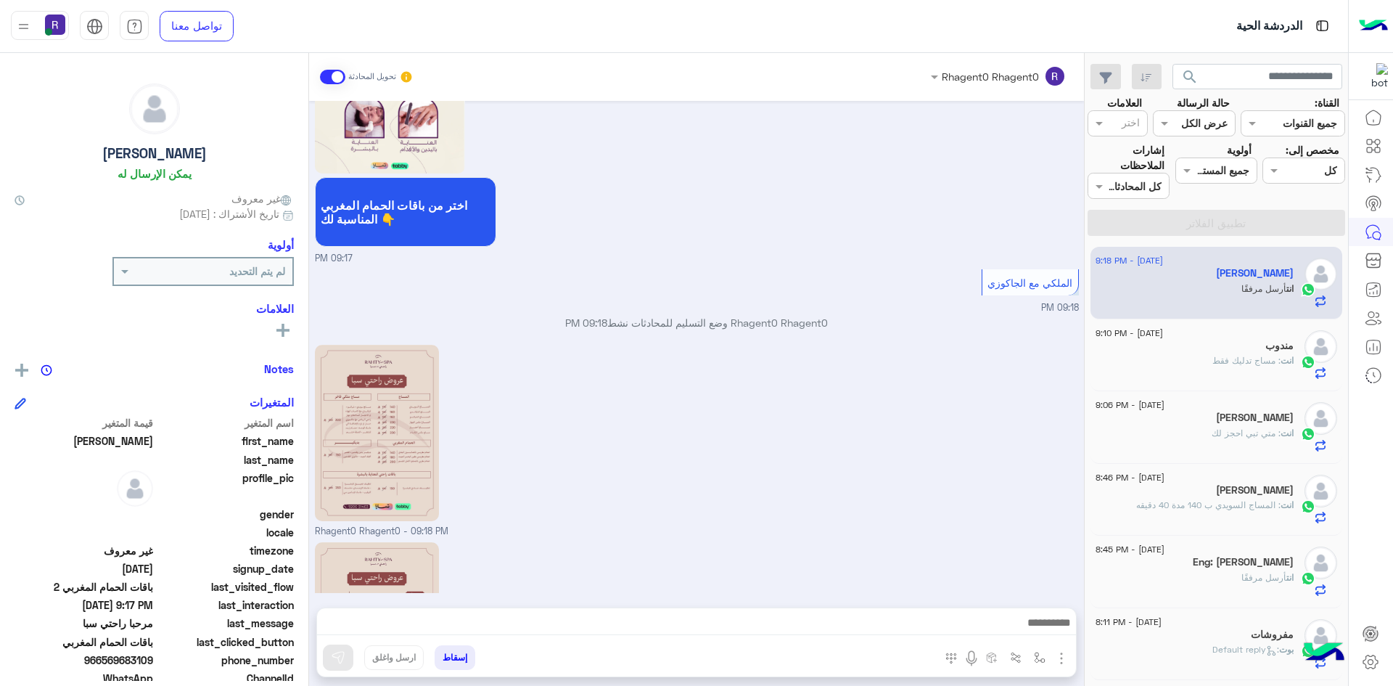
scroll to position [1855, 0]
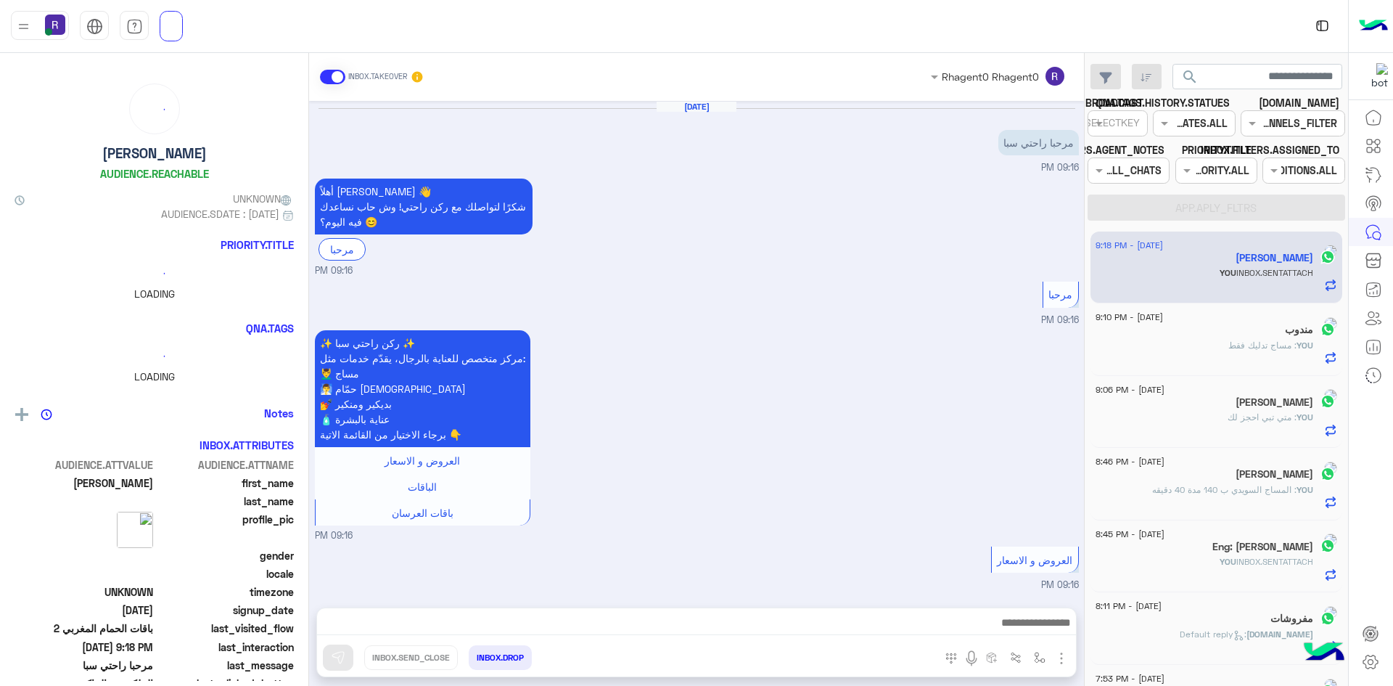
scroll to position [1855, 0]
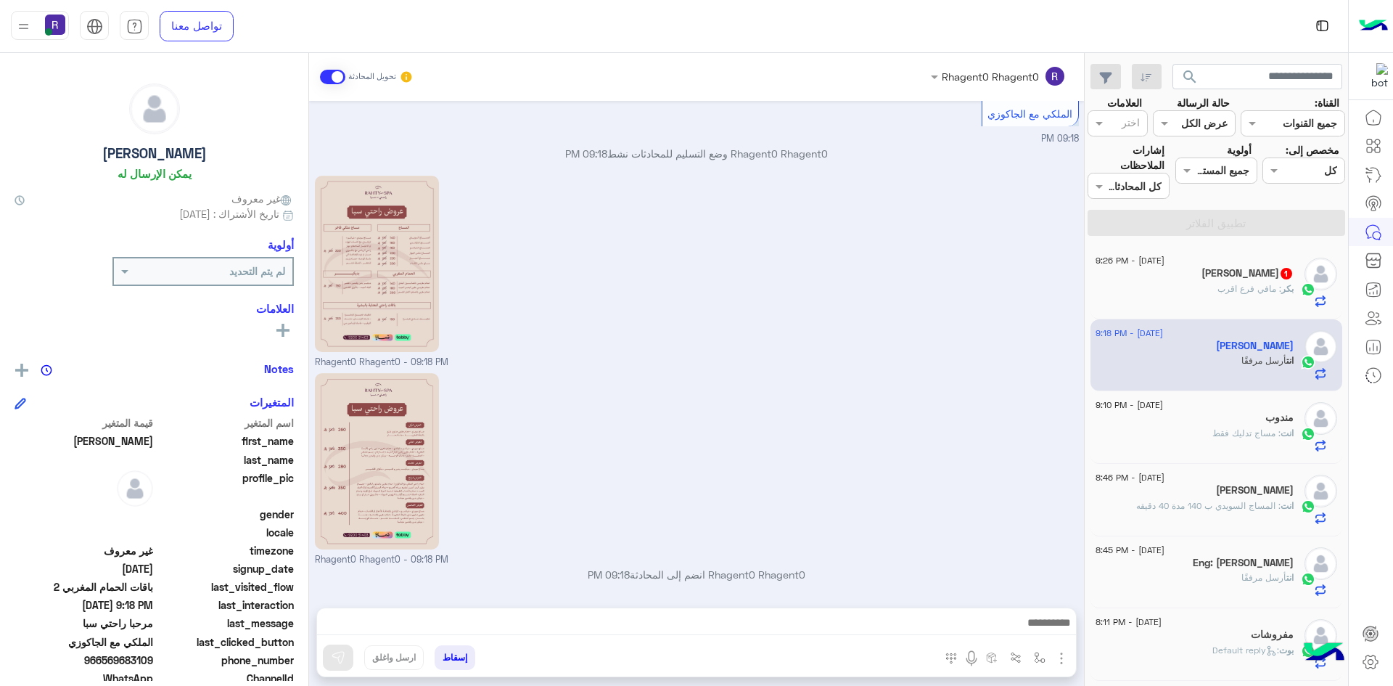
click at [1237, 287] on span ": مافي فرع اقرب" at bounding box center [1249, 288] width 64 height 11
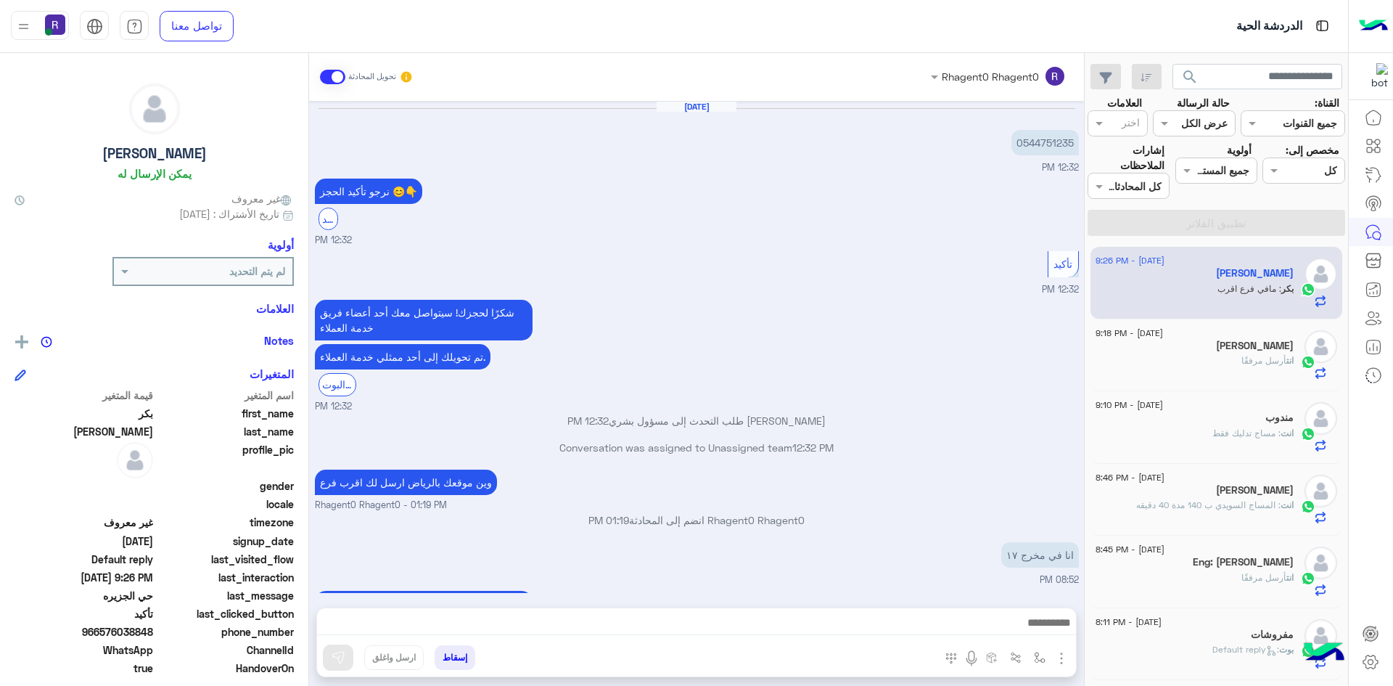
scroll to position [946, 0]
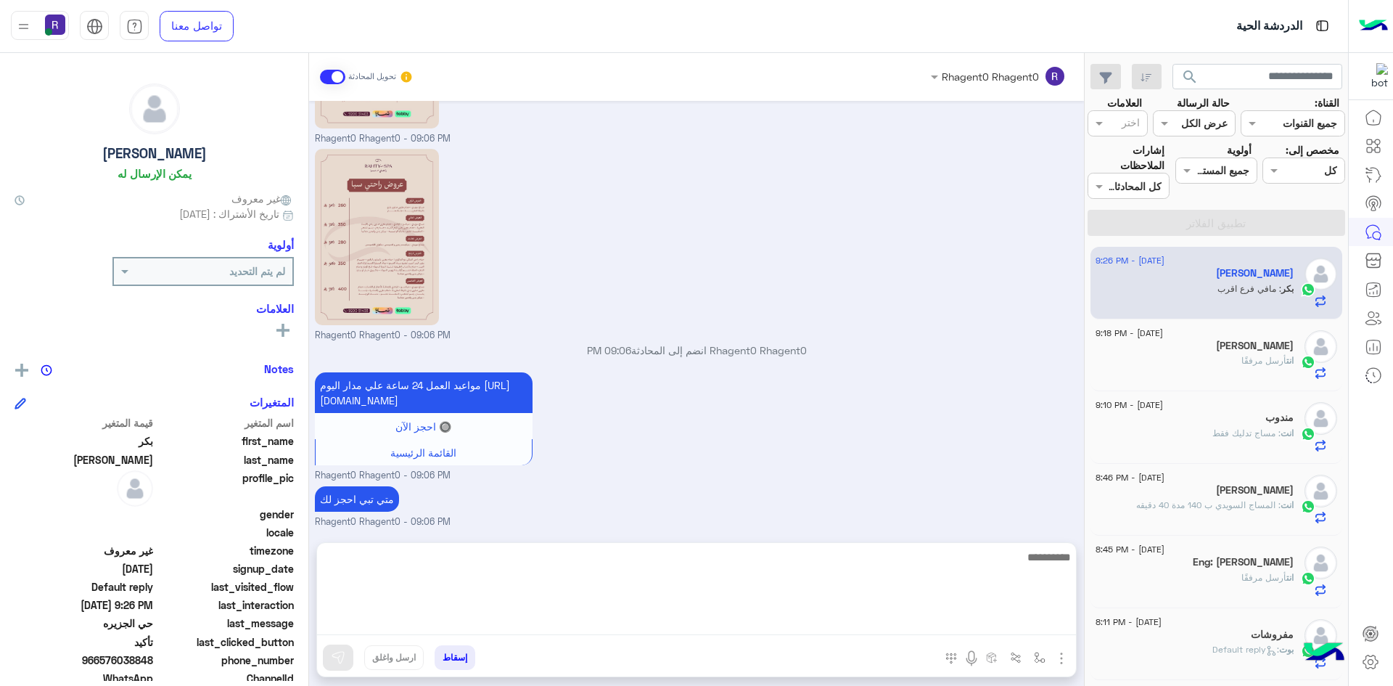
click at [962, 618] on textarea at bounding box center [696, 591] width 759 height 87
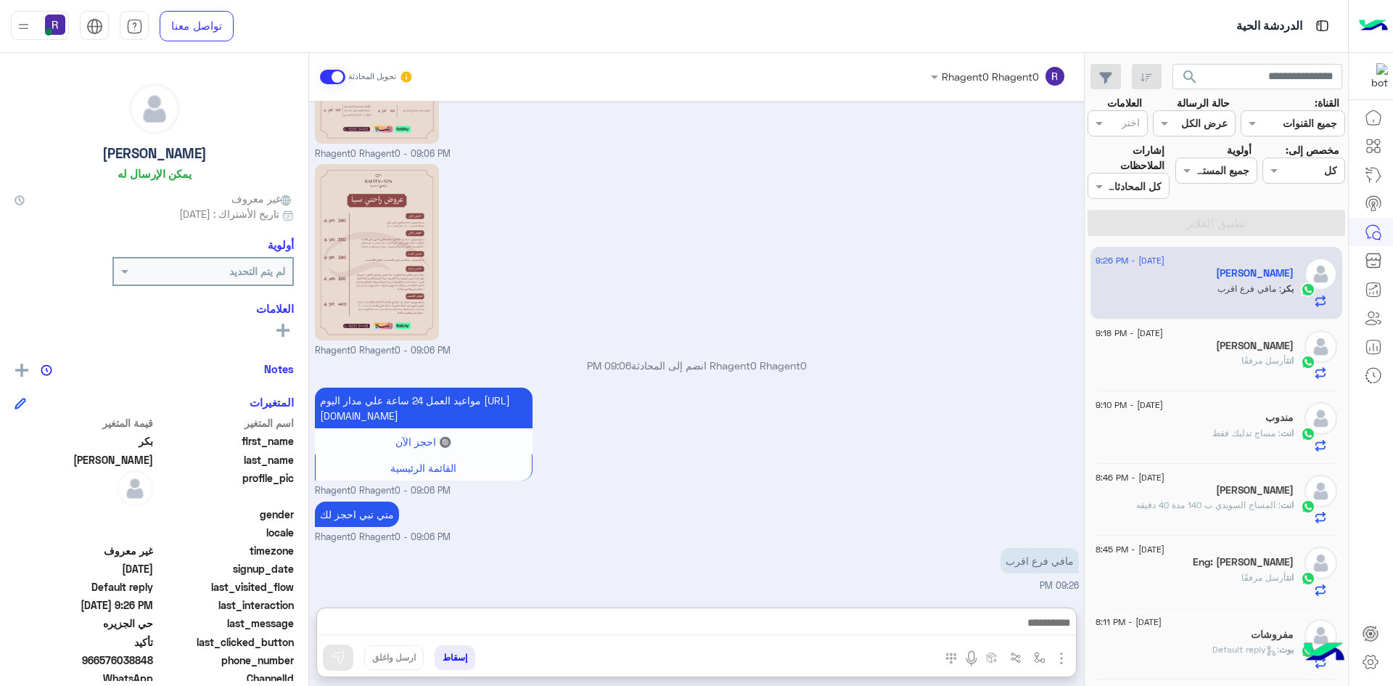
click at [993, 495] on small "Rhagent0 Rhagent0 - 09:06 PM" at bounding box center [697, 491] width 764 height 14
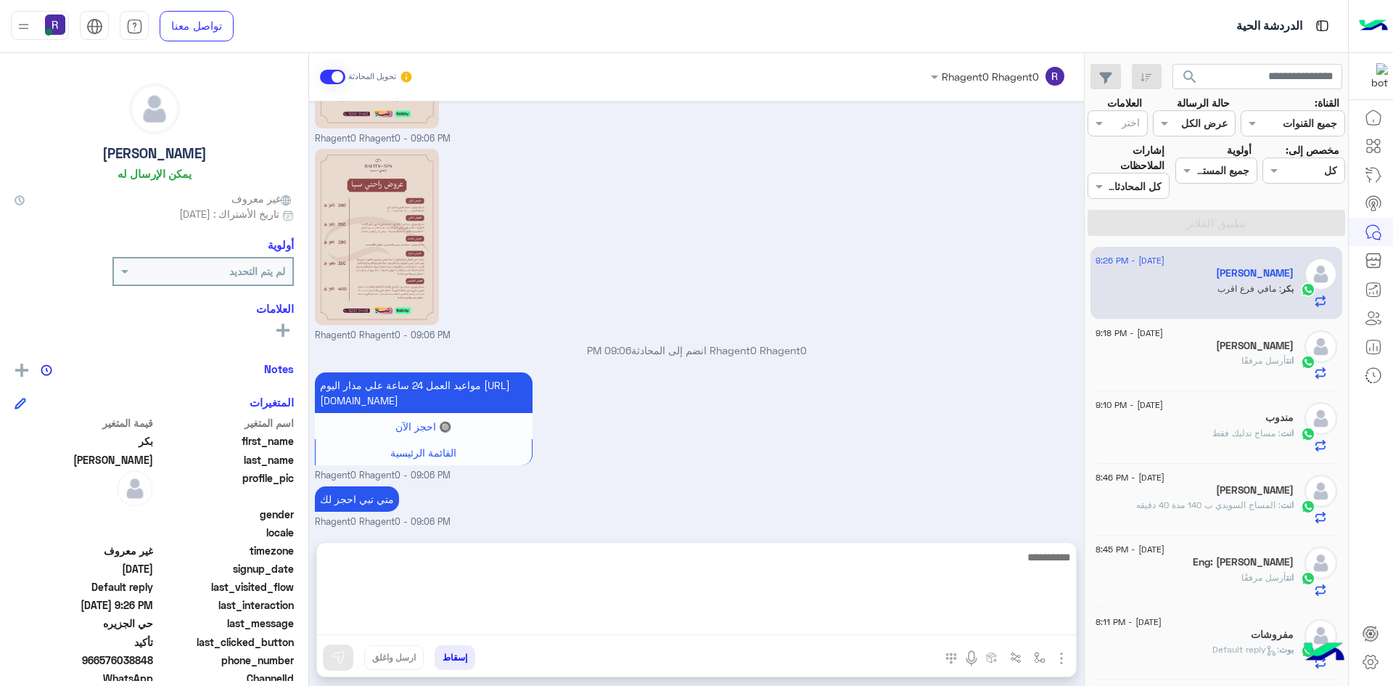
click at [998, 620] on textarea at bounding box center [696, 591] width 759 height 87
type textarea "**********"
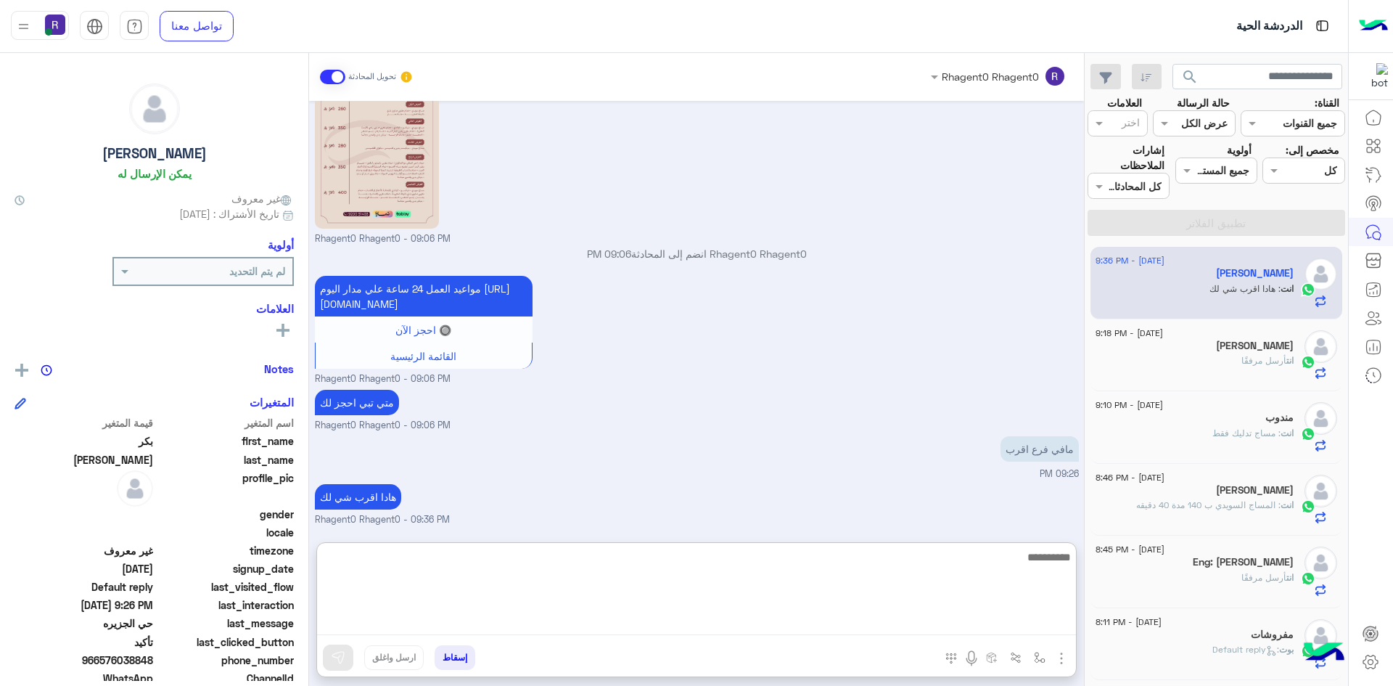
scroll to position [1058, 0]
